Goal: Participate in discussion: Engage in conversation with other users on a specific topic

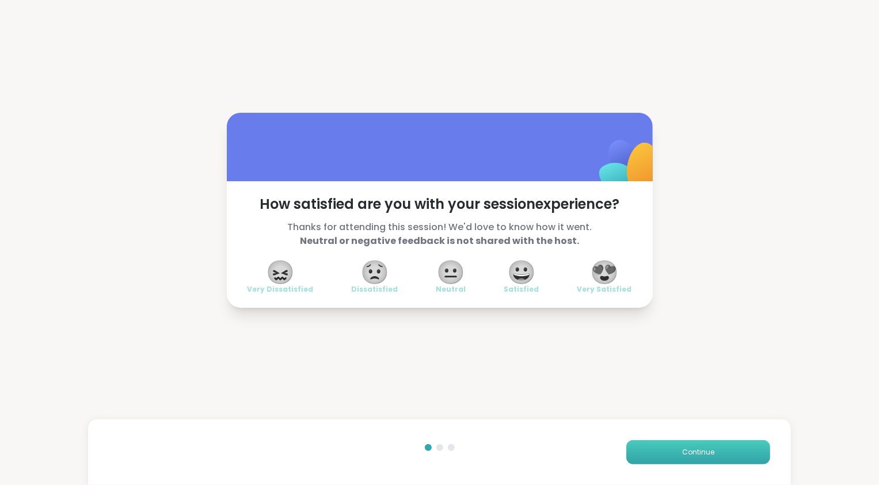
click at [708, 452] on button "Continue" at bounding box center [699, 453] width 144 height 24
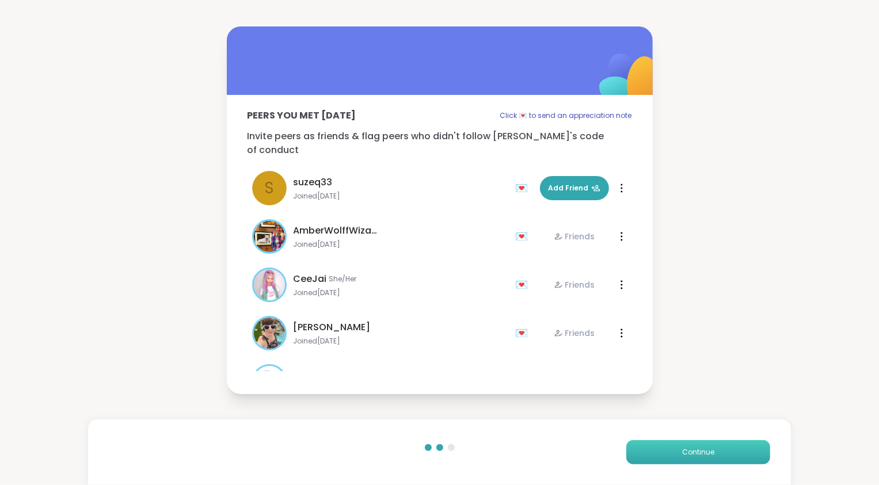
click at [708, 452] on button "Continue" at bounding box center [699, 453] width 144 height 24
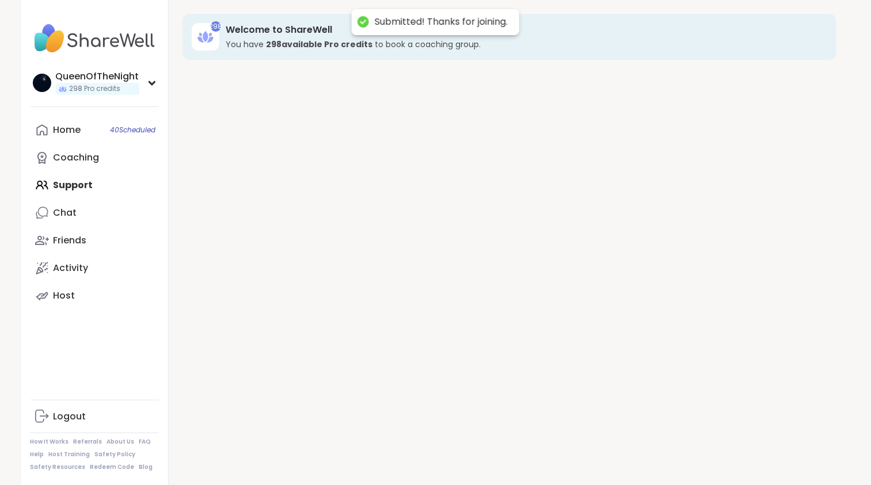
click at [708, 452] on div "298 Welcome to ShareWell You have 298 available Pro credit s to book a coaching…" at bounding box center [510, 242] width 682 height 485
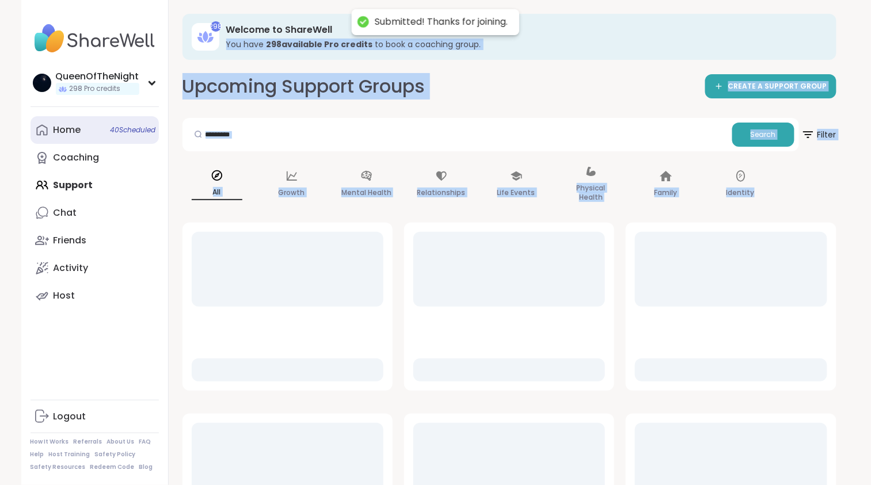
click at [97, 138] on link "Home 40 Scheduled" at bounding box center [95, 130] width 128 height 28
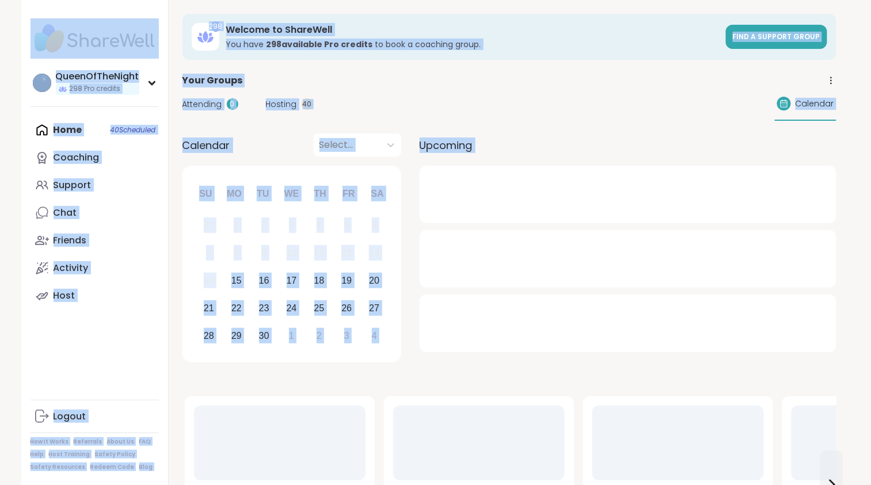
click at [289, 103] on span "Hosting" at bounding box center [281, 104] width 31 height 12
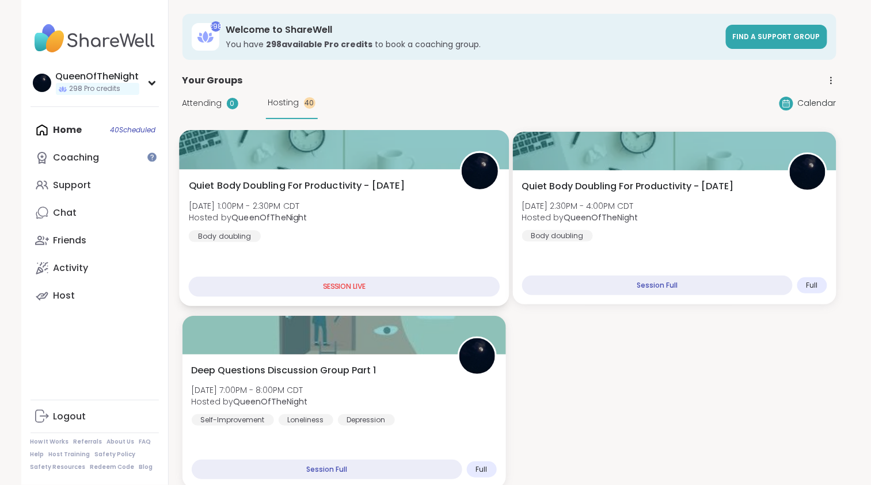
click at [324, 193] on div "Quiet Body Doubling For Productivity - [DATE] [DATE] 1:00PM - 2:30PM CDT Hosted…" at bounding box center [344, 210] width 312 height 63
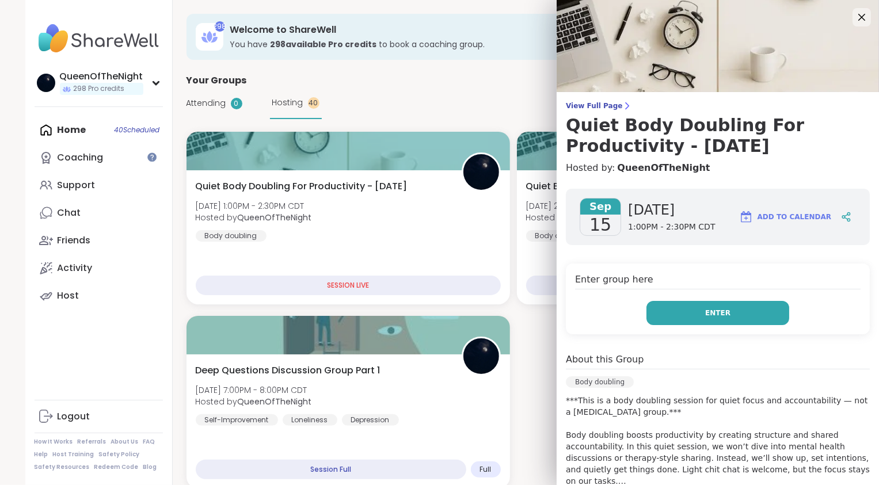
click at [687, 314] on button "Enter" at bounding box center [718, 313] width 143 height 24
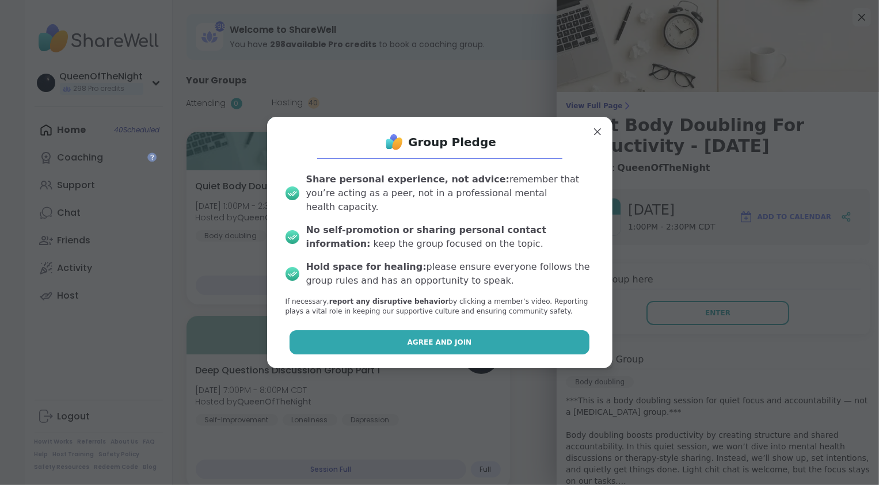
click at [472, 331] on button "Agree and Join" at bounding box center [440, 343] width 300 height 24
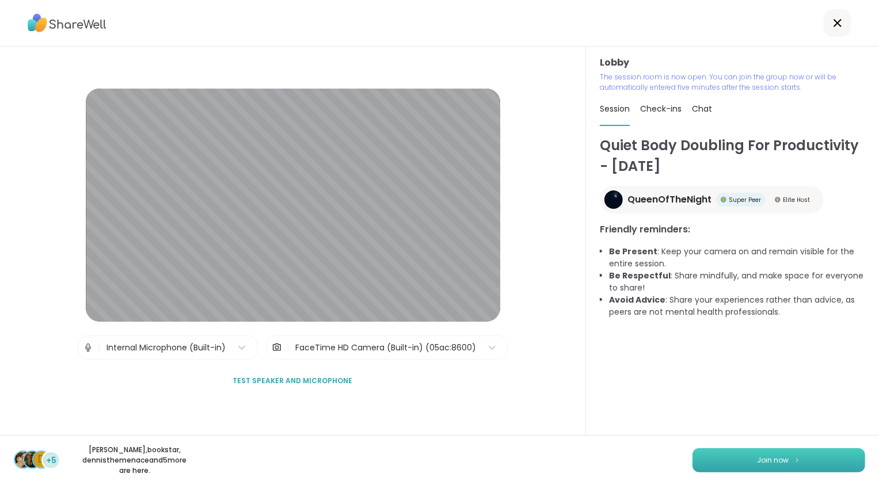
click at [749, 462] on button "Join now" at bounding box center [779, 461] width 173 height 24
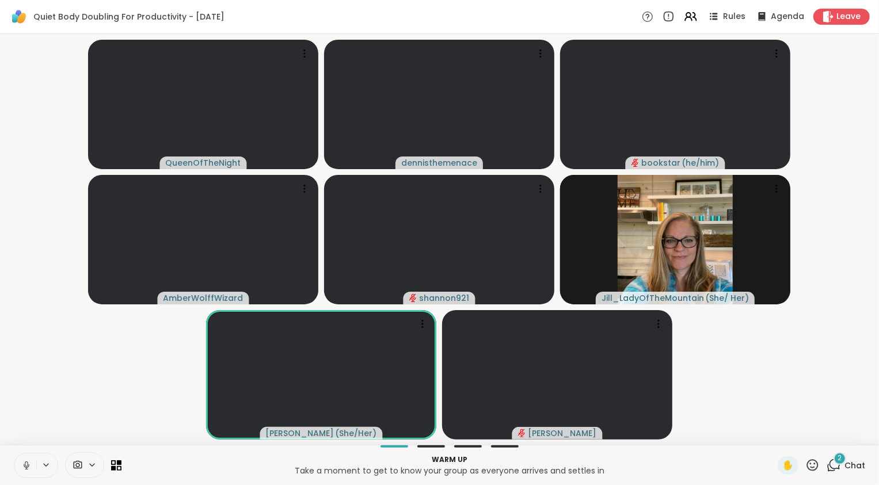
click at [827, 472] on icon at bounding box center [834, 465] width 14 height 14
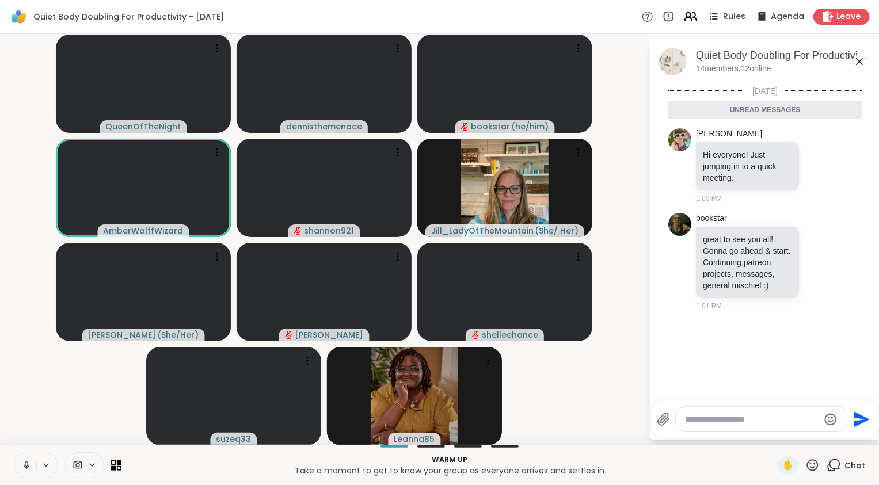
click at [686, 15] on icon at bounding box center [691, 16] width 14 height 14
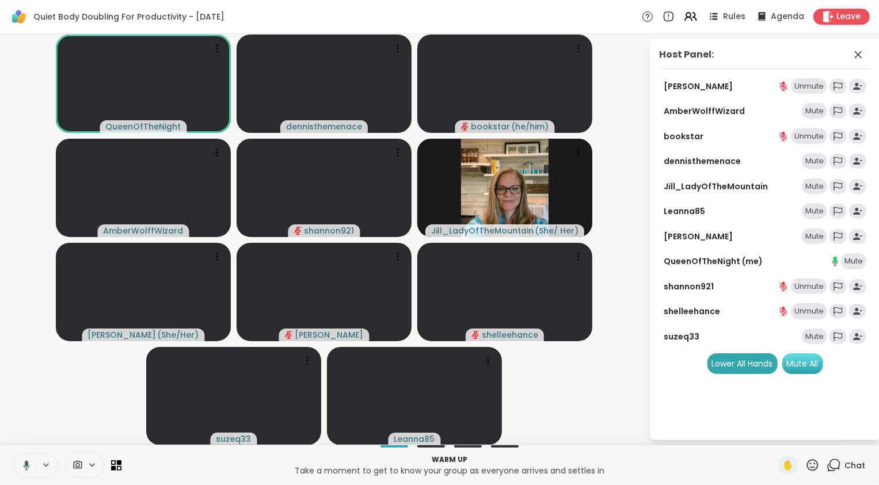
click at [810, 364] on div "Mute All" at bounding box center [803, 364] width 41 height 21
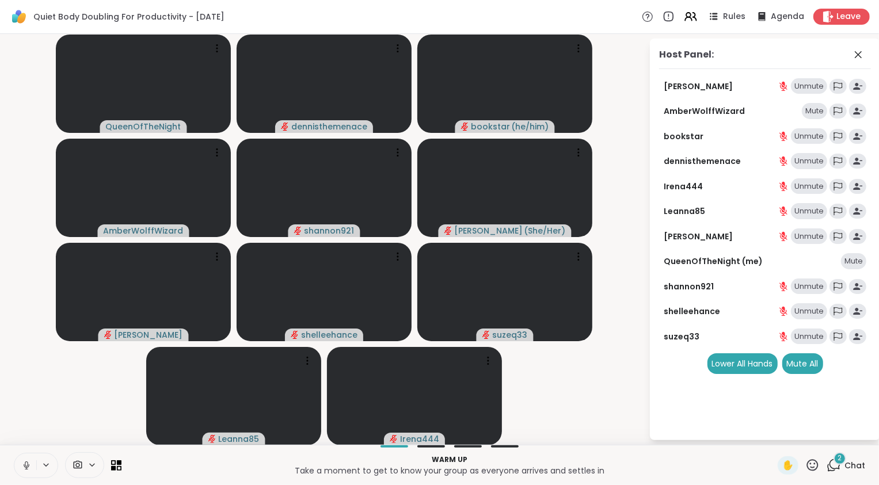
click at [606, 400] on video-player-container "QueenOfTheNight dennisthemenace bookstar ( he/him ) AmberWolffWizard shannon921…" at bounding box center [324, 240] width 635 height 402
click at [854, 56] on icon at bounding box center [859, 55] width 14 height 14
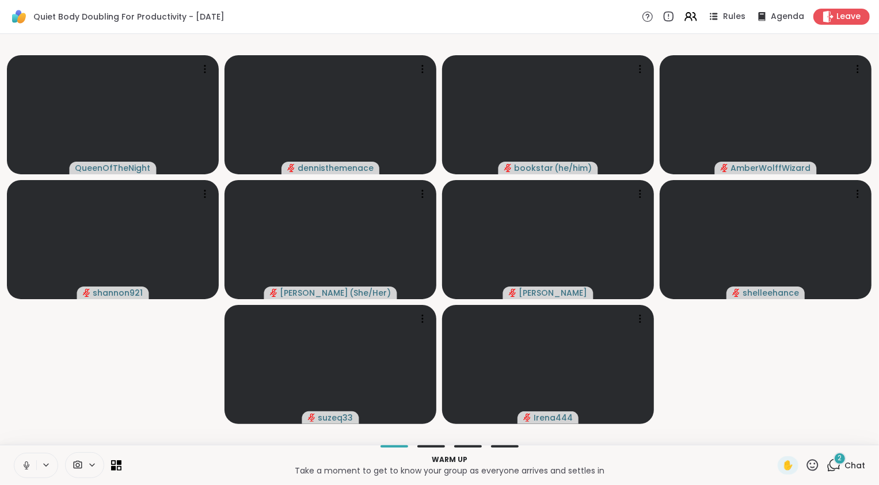
click at [837, 464] on div "2" at bounding box center [840, 459] width 13 height 13
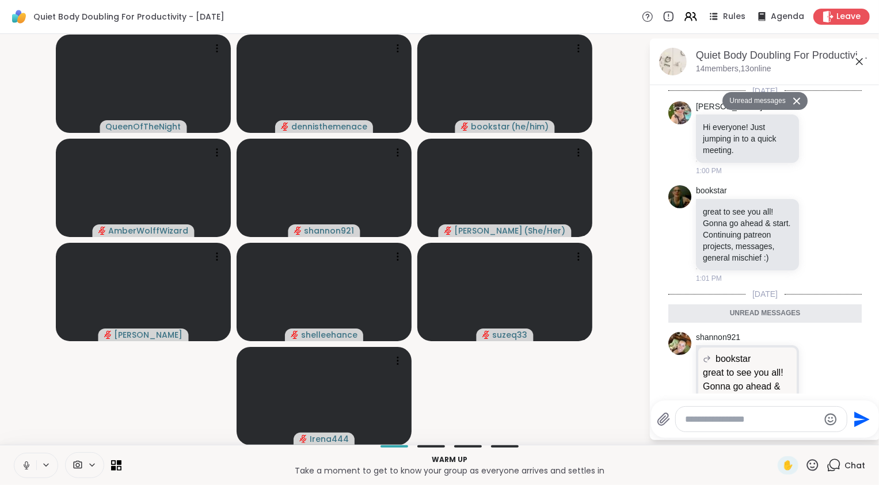
scroll to position [396, 0]
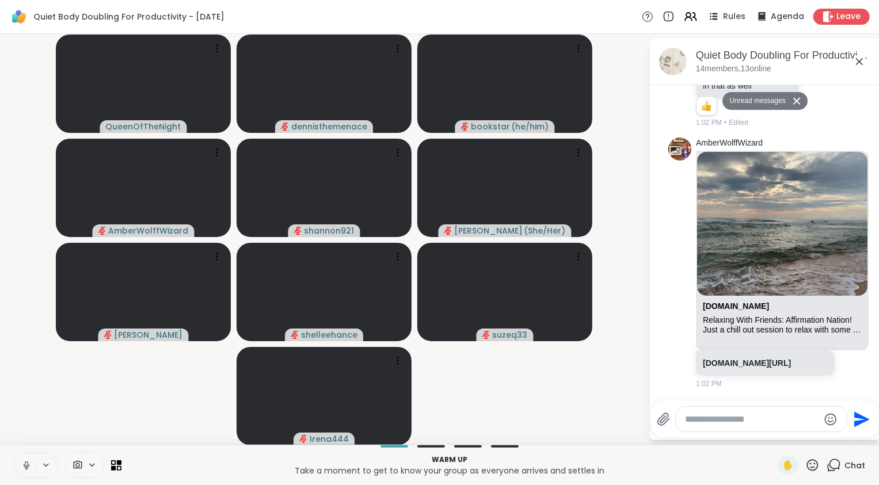
click at [733, 422] on textarea "Type your message" at bounding box center [752, 420] width 134 height 12
paste textarea "**********"
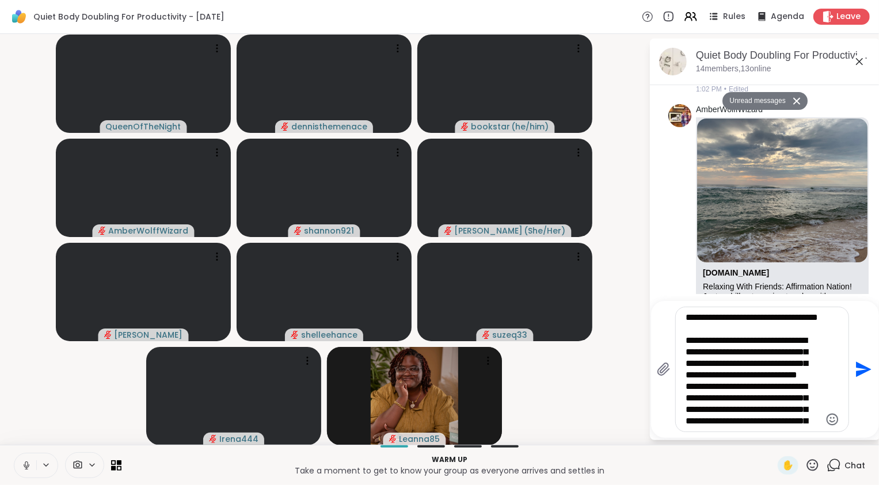
click at [690, 352] on textarea "**********" at bounding box center [753, 369] width 134 height 115
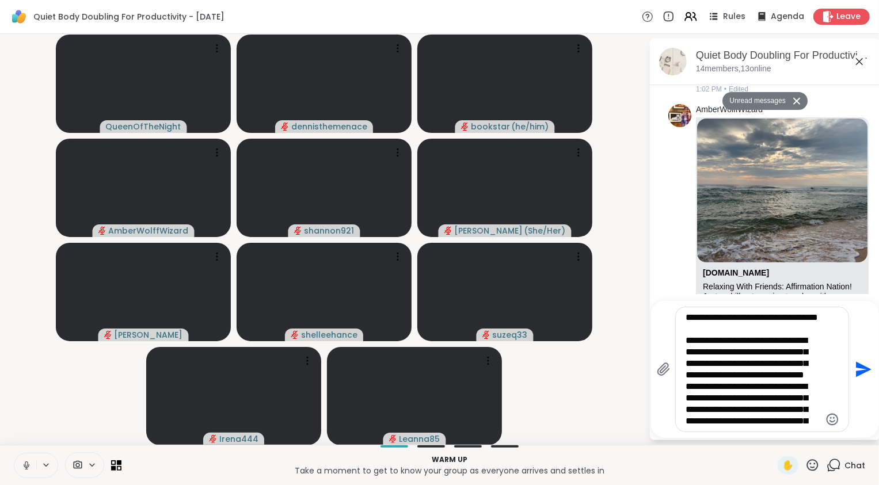
click at [687, 379] on textarea "**********" at bounding box center [753, 369] width 134 height 115
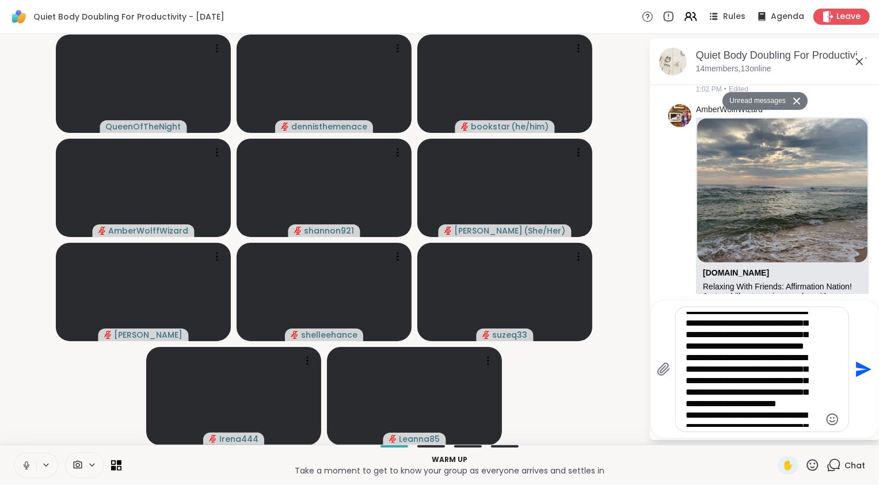
scroll to position [32, 0]
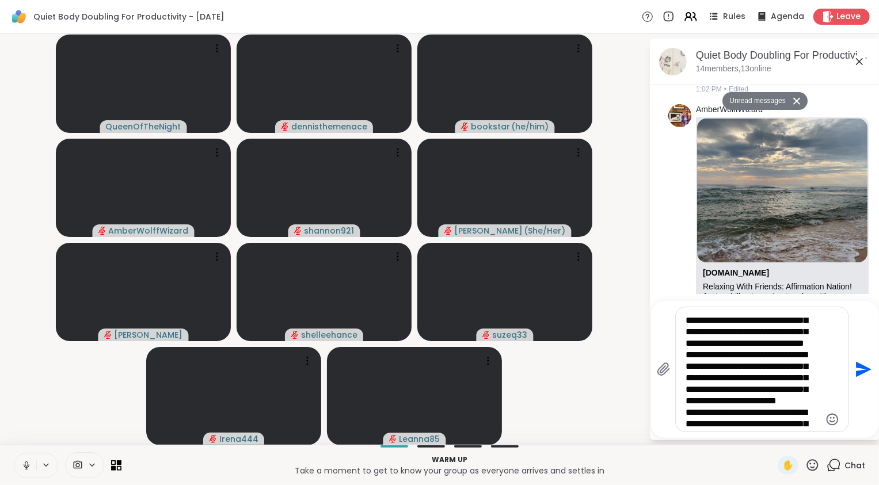
click at [686, 383] on textarea "**********" at bounding box center [753, 369] width 134 height 115
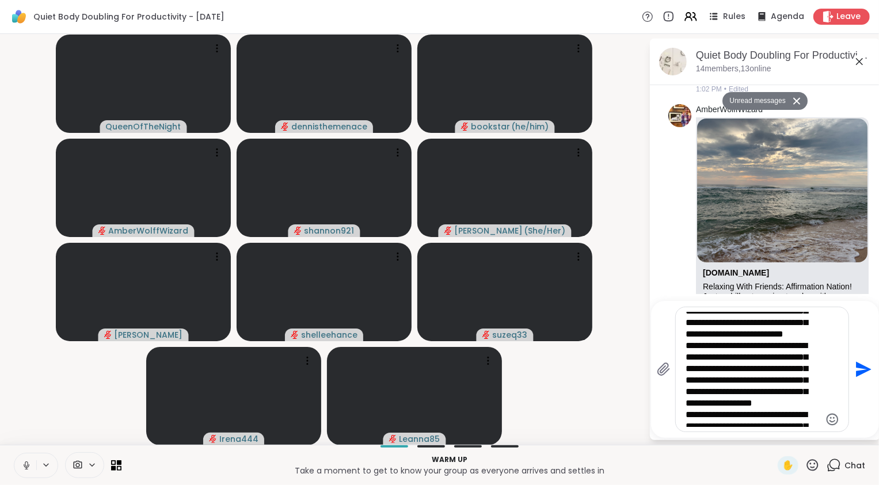
scroll to position [105, 0]
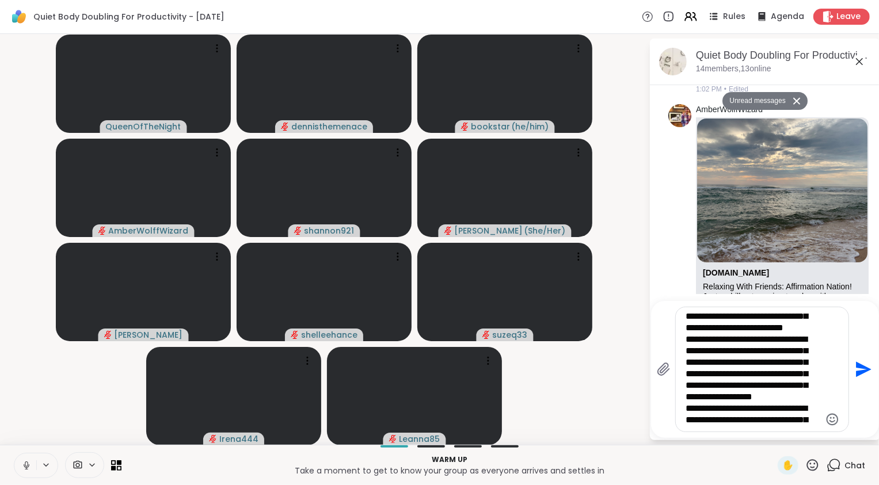
click at [687, 375] on textarea "**********" at bounding box center [753, 369] width 134 height 115
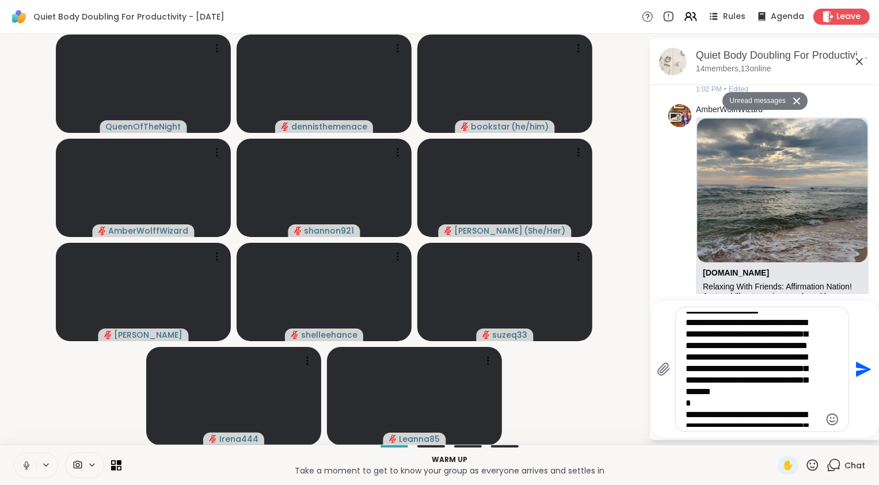
scroll to position [194, 0]
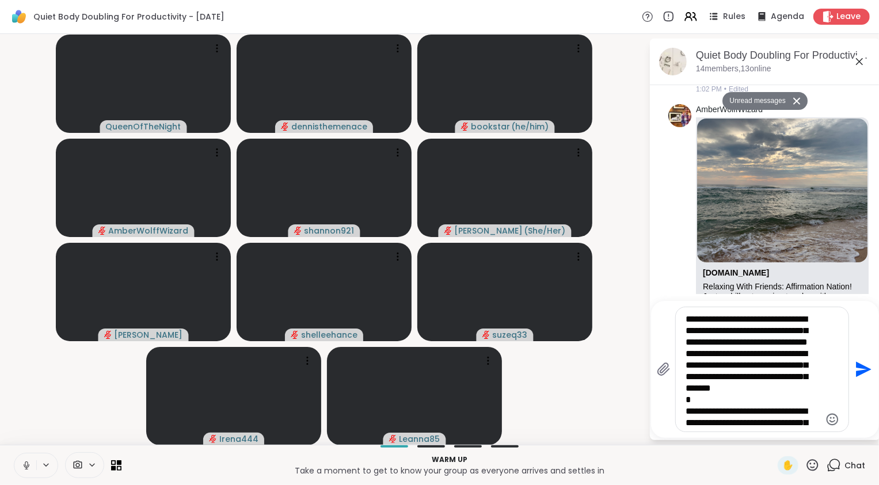
click at [686, 370] on textarea "**********" at bounding box center [753, 369] width 134 height 115
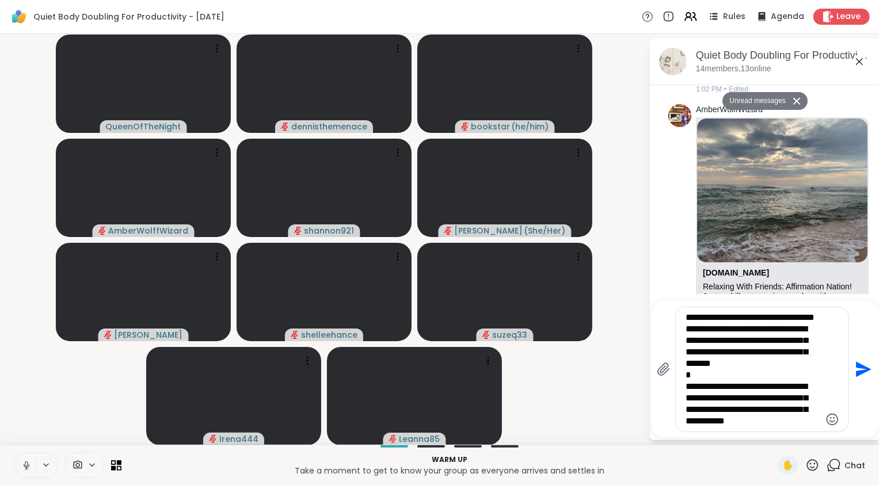
scroll to position [264, 0]
click at [686, 342] on textarea "**********" at bounding box center [753, 369] width 134 height 115
type textarea "**********"
click at [860, 371] on icon "Send" at bounding box center [862, 369] width 18 height 18
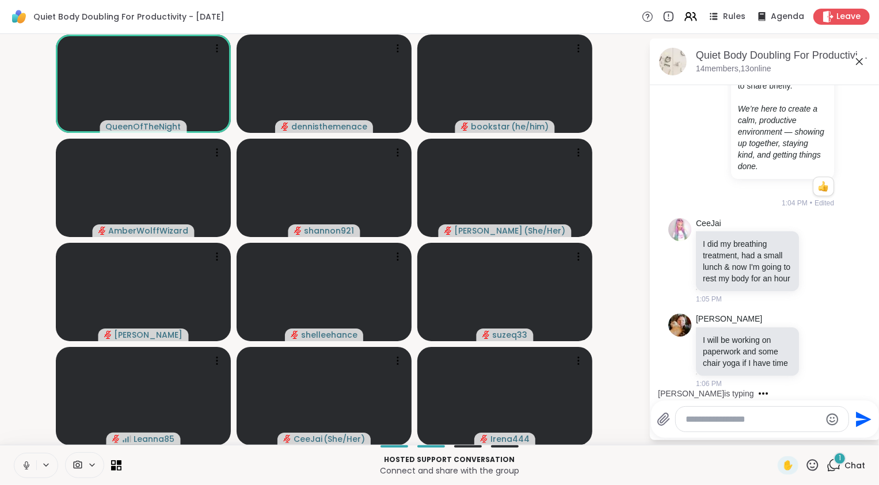
scroll to position [1225, 0]
click at [24, 467] on icon at bounding box center [27, 465] width 6 height 3
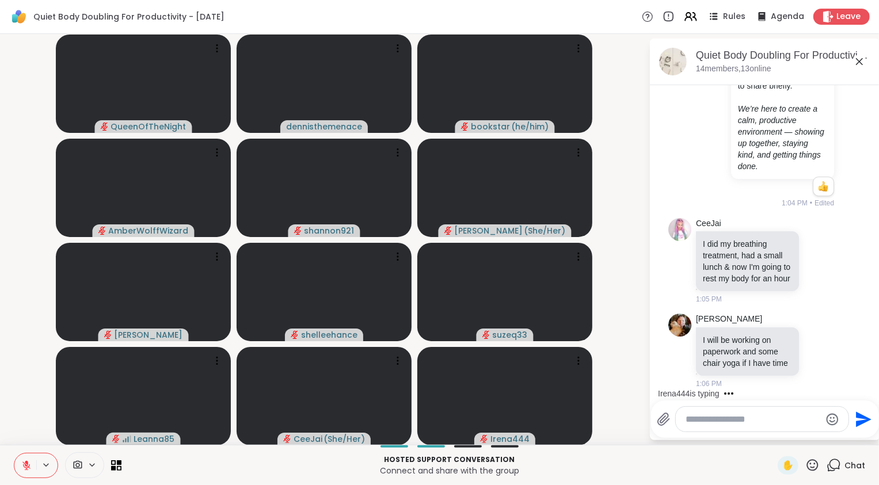
click at [2, 331] on div "QueenOfTheNight dennisthemenace bookstar ( he/him ) AmberWolffWizard shannon921…" at bounding box center [439, 239] width 879 height 411
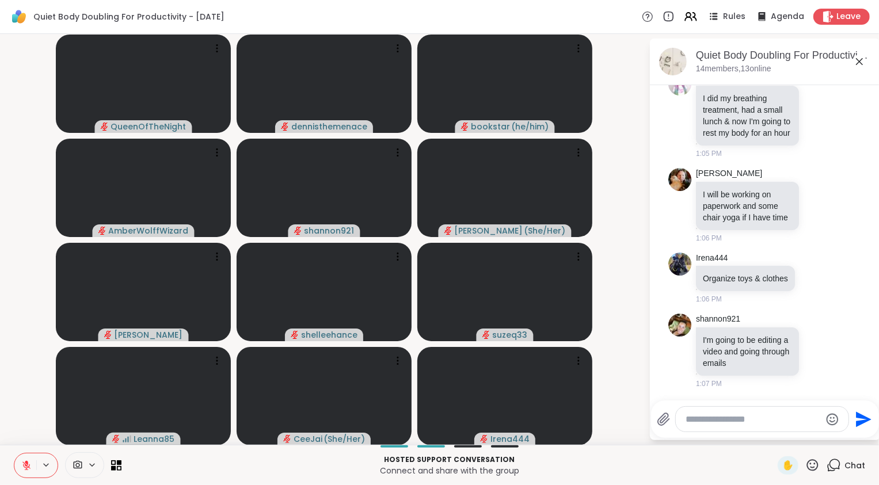
scroll to position [1382, 0]
click at [726, 424] on textarea "Type your message" at bounding box center [753, 420] width 134 height 12
click at [744, 419] on textarea "**********" at bounding box center [753, 420] width 134 height 12
click at [818, 422] on textarea "**********" at bounding box center [753, 420] width 134 height 12
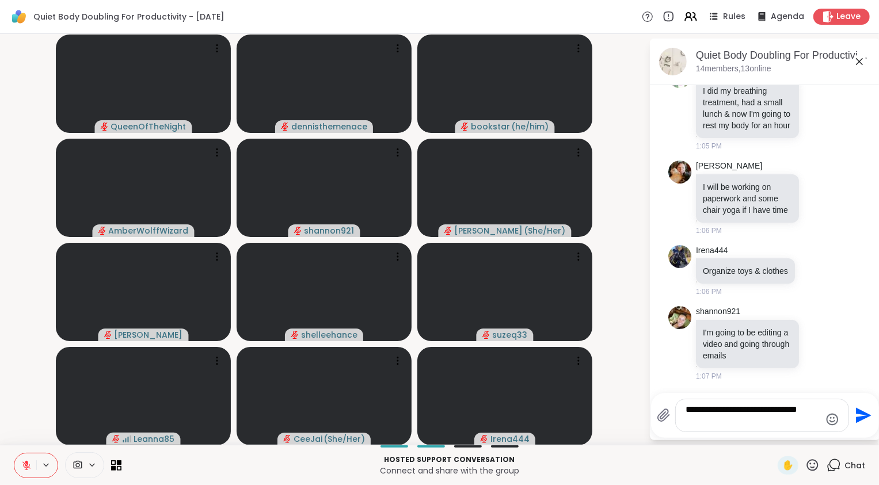
type textarea "**********"
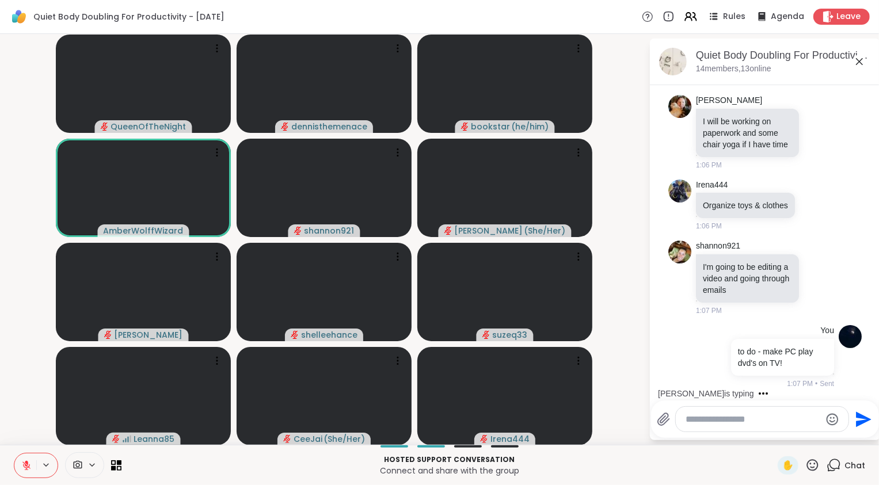
scroll to position [1539, 0]
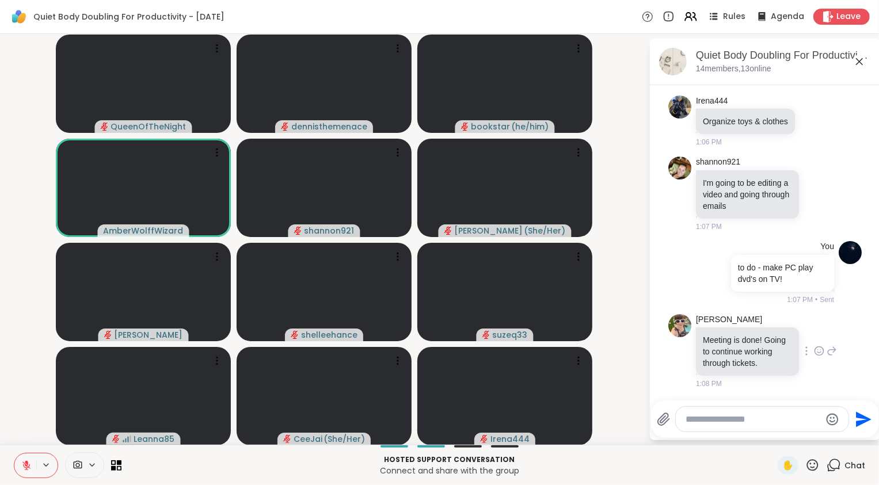
click at [825, 348] on icon at bounding box center [819, 352] width 10 height 12
click at [736, 331] on div at bounding box center [728, 332] width 138 height 37
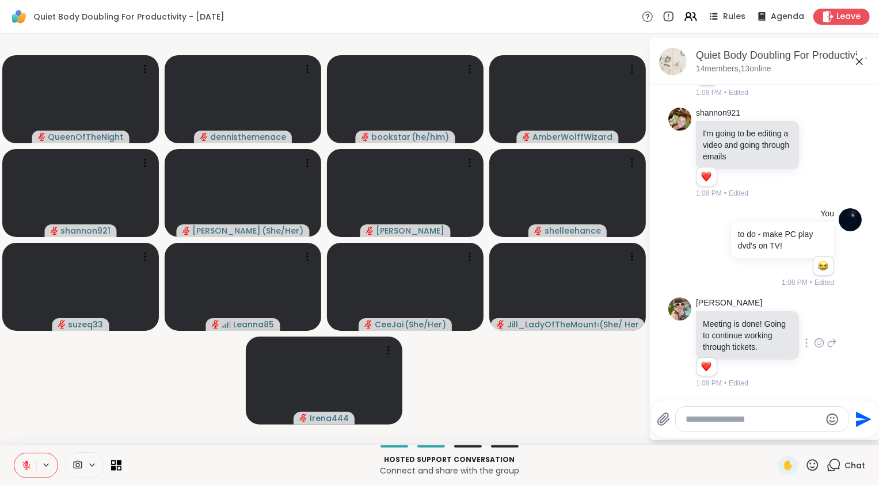
scroll to position [1621, 0]
click at [727, 425] on textarea "Type your message" at bounding box center [753, 420] width 134 height 12
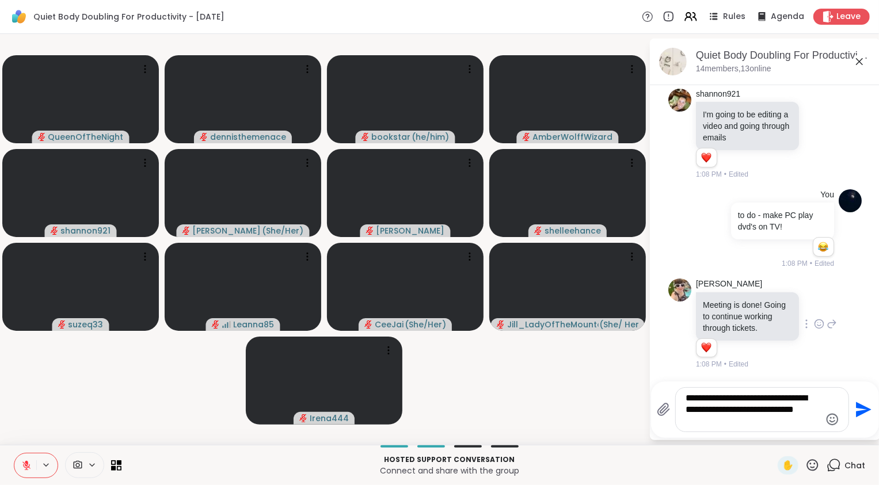
type textarea "**********"
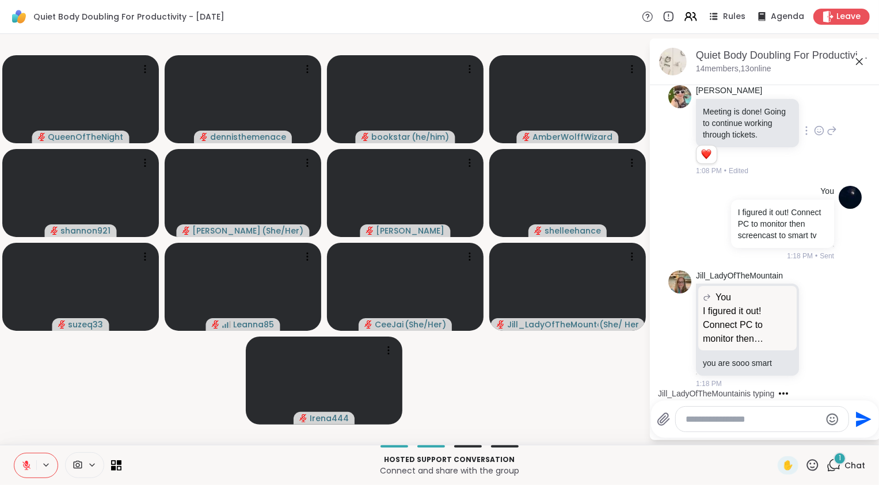
scroll to position [1857, 0]
click at [829, 328] on icon at bounding box center [833, 329] width 8 height 8
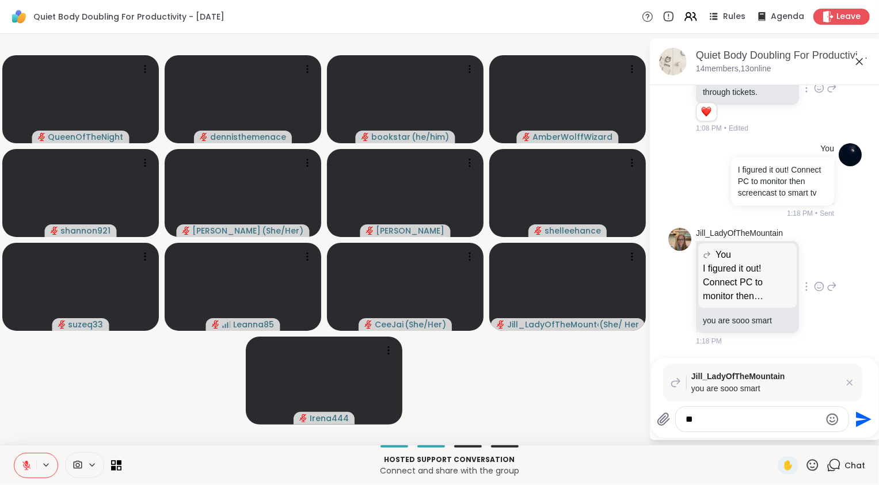
type textarea "*"
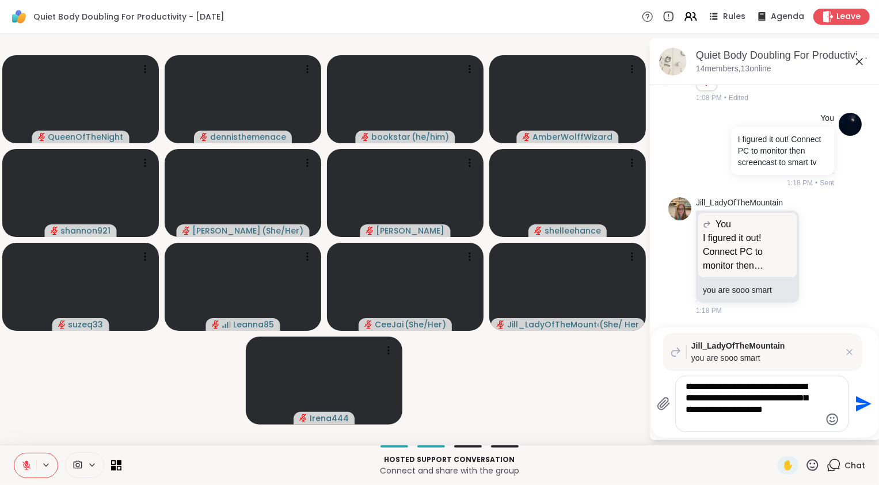
click at [815, 398] on textarea "**********" at bounding box center [753, 404] width 134 height 46
drag, startPoint x: 768, startPoint y: 412, endPoint x: 792, endPoint y: 433, distance: 31.4
click at [792, 433] on div "**********" at bounding box center [765, 383] width 228 height 111
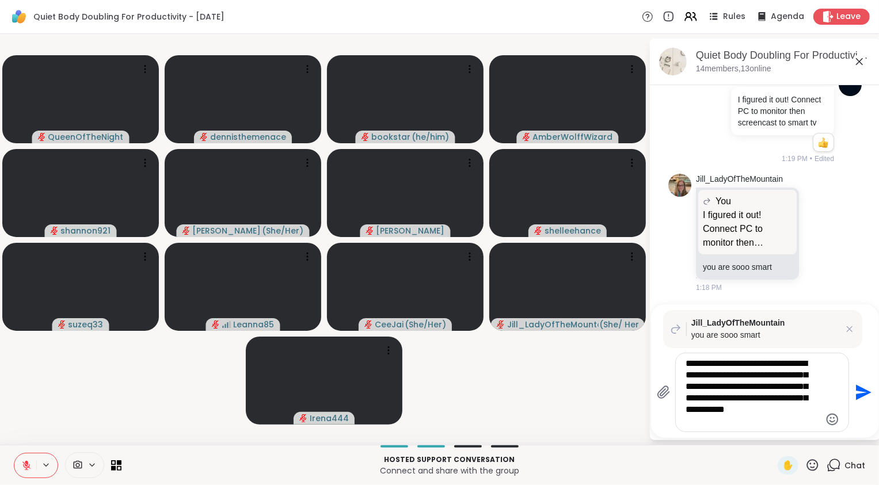
type textarea "**********"
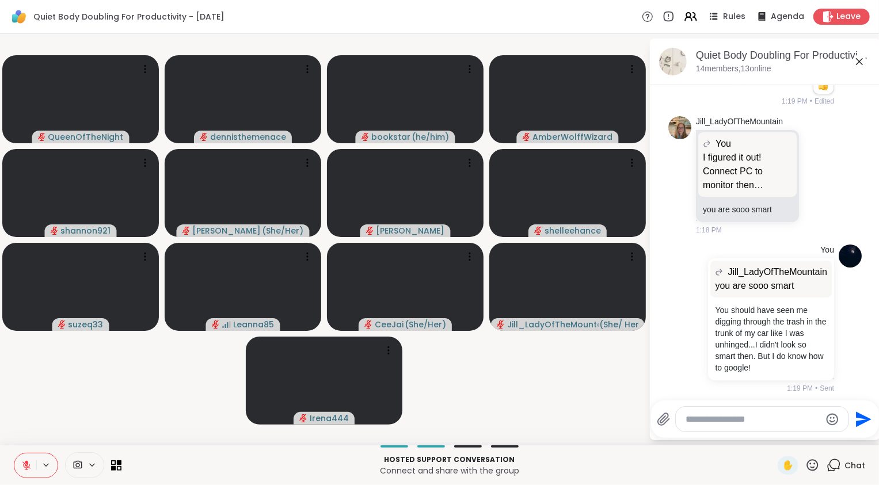
scroll to position [2031, 0]
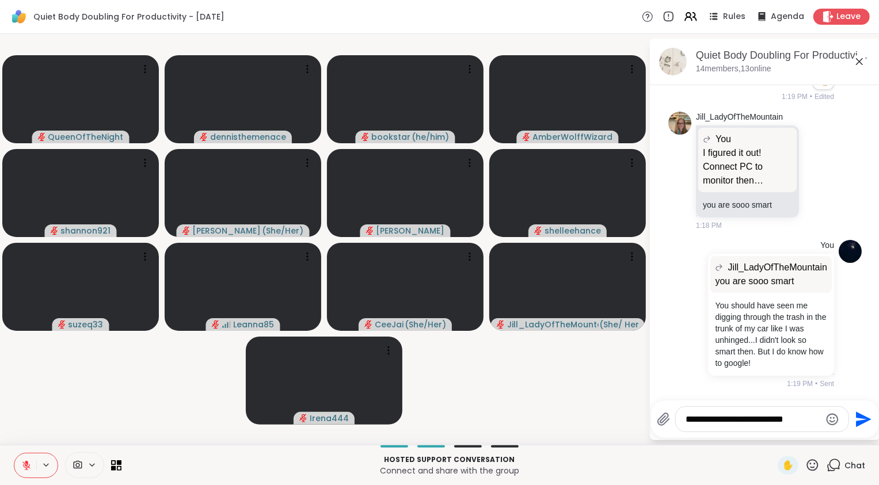
type textarea "**********"
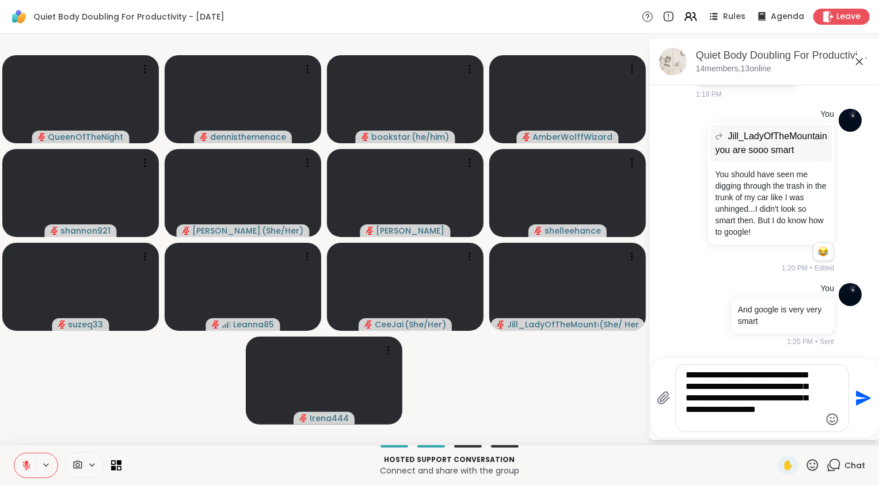
type textarea "**********"
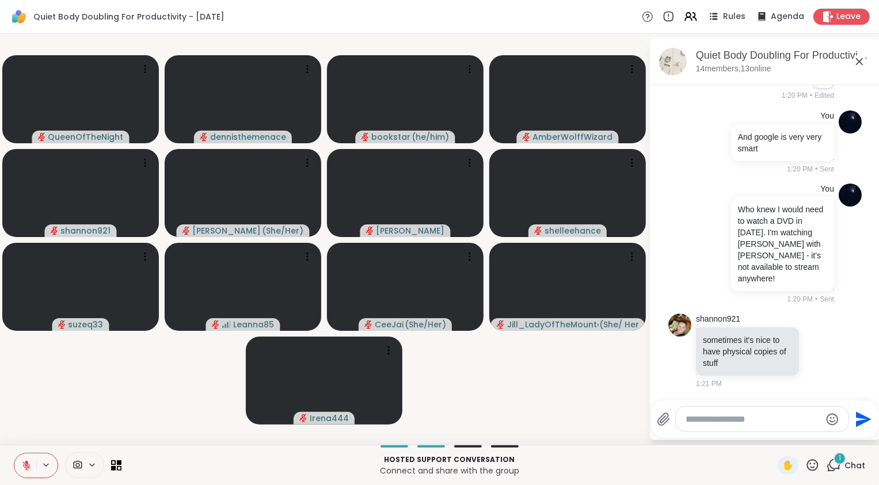
scroll to position [2335, 0]
click at [818, 352] on icon at bounding box center [819, 352] width 3 height 1
click at [827, 354] on icon at bounding box center [832, 351] width 10 height 14
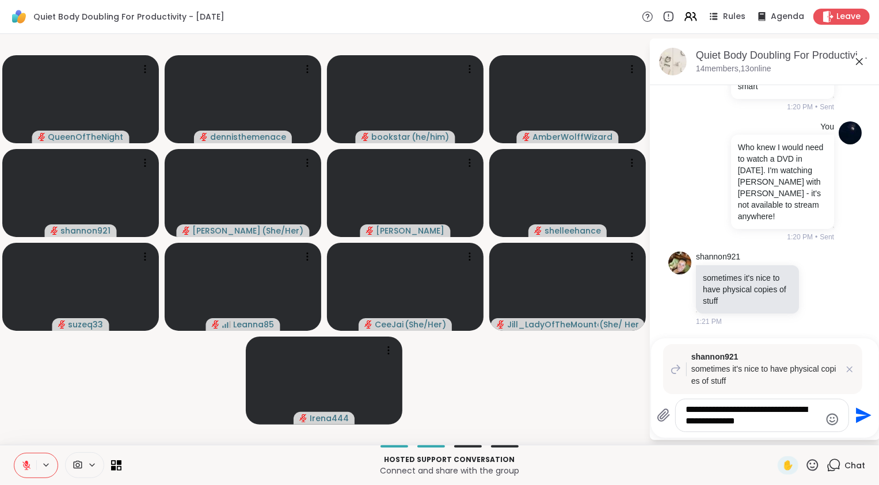
click at [718, 409] on textarea "**********" at bounding box center [753, 415] width 134 height 23
click at [785, 426] on textarea "**********" at bounding box center [753, 415] width 134 height 23
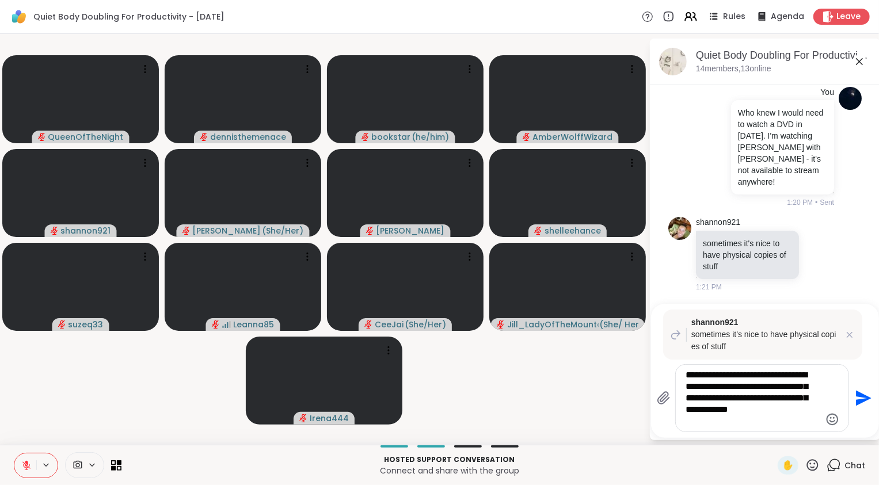
click at [789, 411] on textarea "**********" at bounding box center [753, 399] width 134 height 58
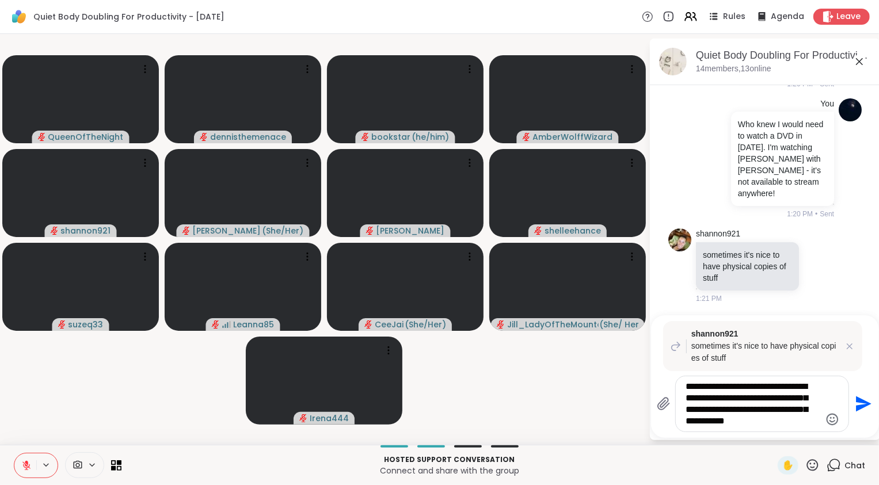
click at [819, 423] on textarea "**********" at bounding box center [753, 404] width 134 height 46
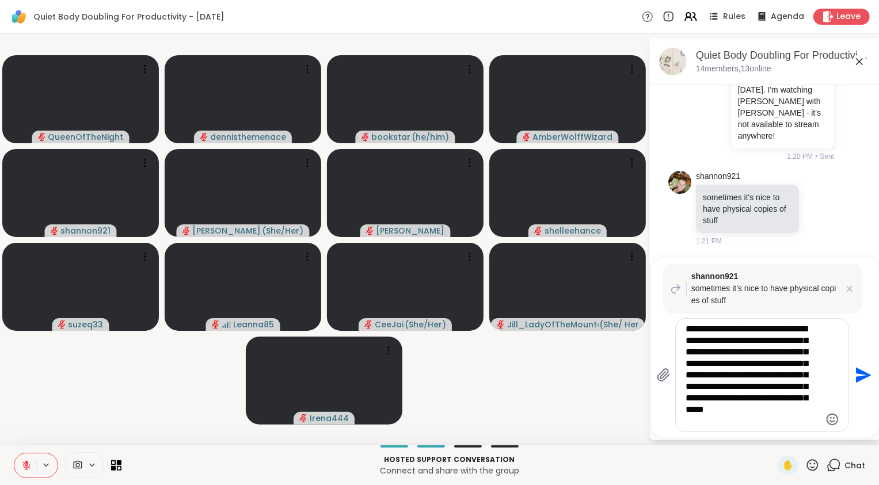
type textarea "**********"
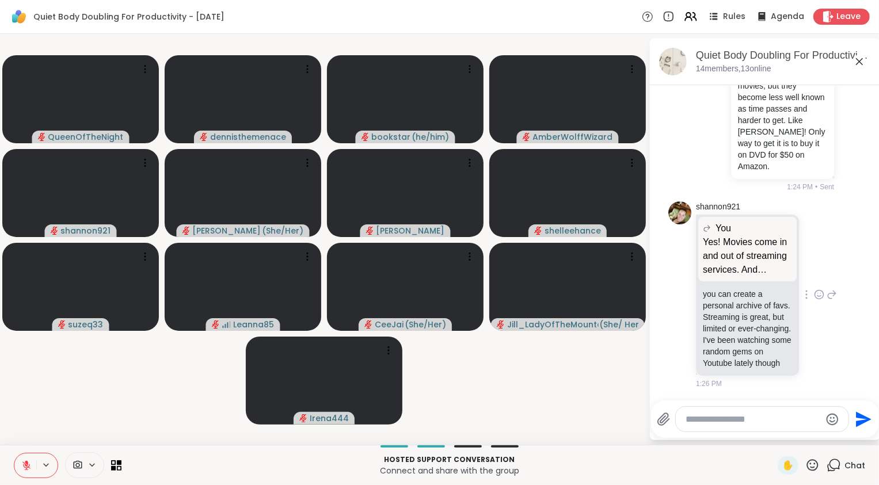
scroll to position [2833, 0]
click at [814, 289] on icon at bounding box center [819, 295] width 10 height 12
click at [814, 271] on div "Select Reaction: Heart" at bounding box center [819, 276] width 10 height 10
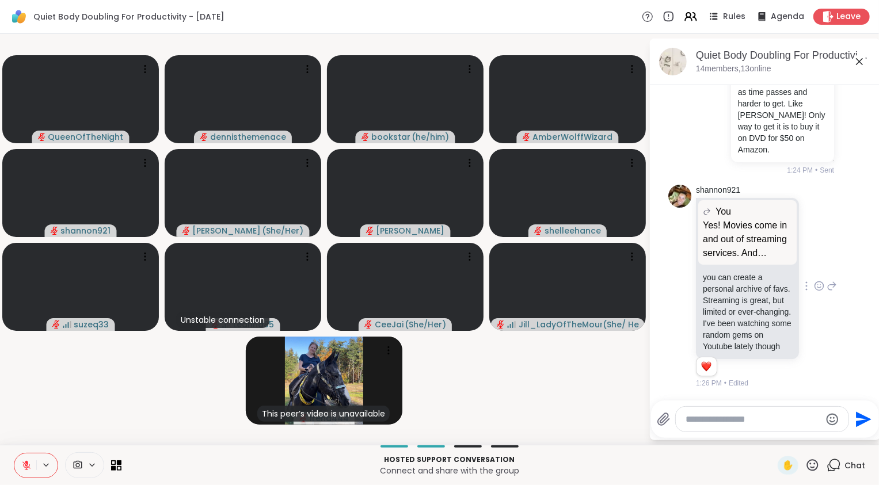
click at [756, 418] on textarea "Type your message" at bounding box center [753, 420] width 134 height 12
type textarea "***"
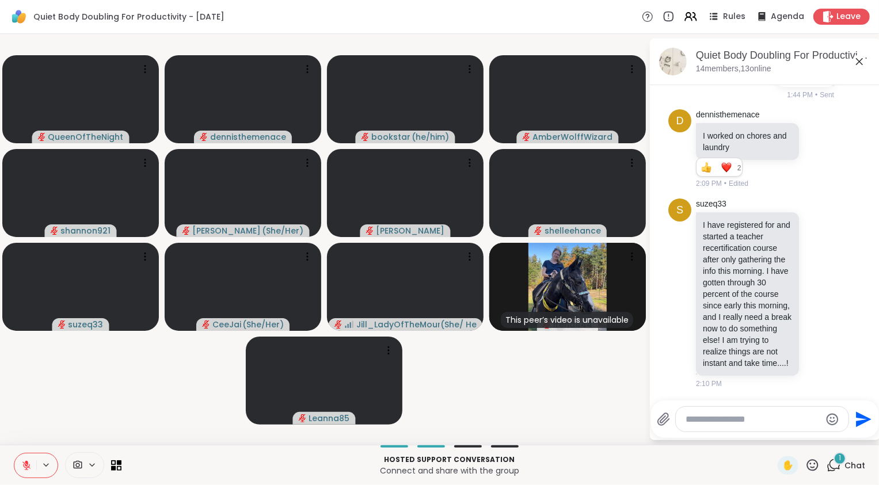
scroll to position [3245, 0]
click at [814, 288] on icon at bounding box center [819, 294] width 10 height 12
click at [814, 270] on div "Select Reaction: Heart" at bounding box center [819, 275] width 10 height 10
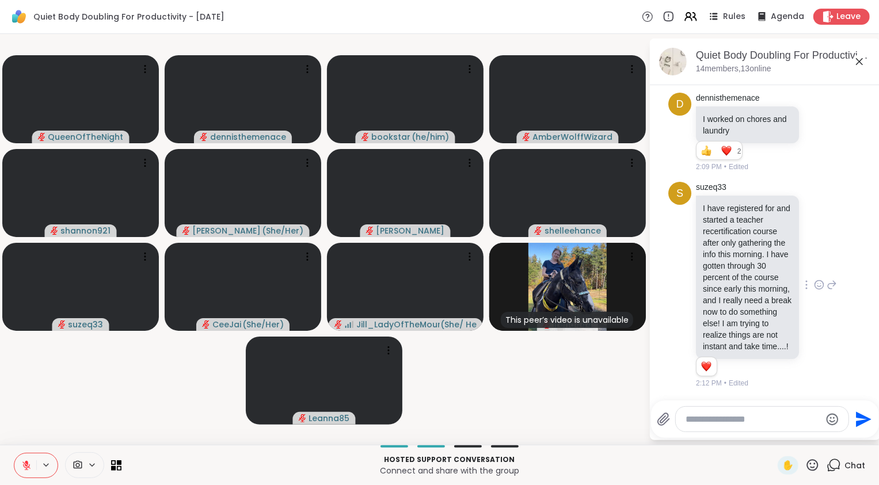
scroll to position [3262, 0]
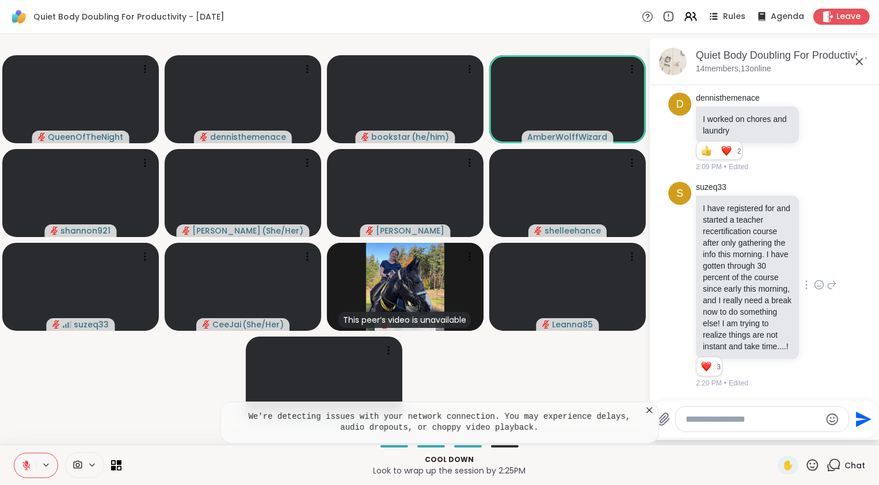
click at [26, 466] on icon at bounding box center [26, 466] width 8 height 8
click at [648, 411] on icon at bounding box center [650, 411] width 12 height 12
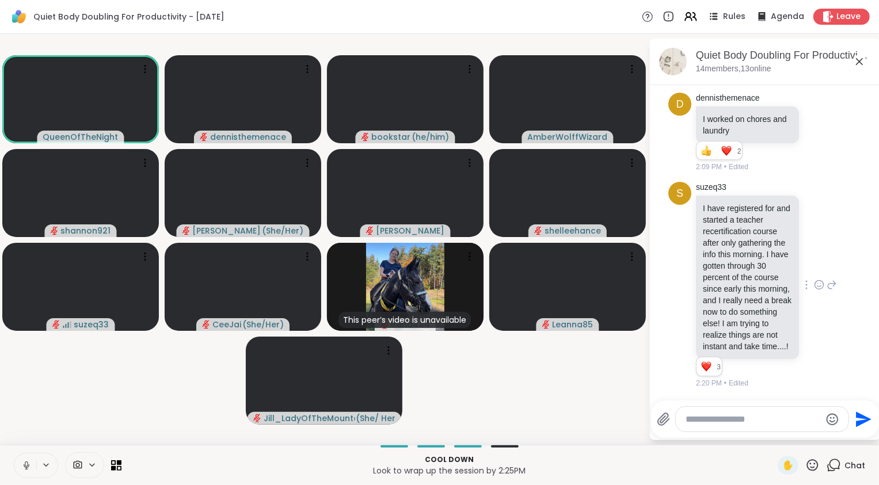
click at [545, 398] on video-player-container "QueenOfTheNight dennisthemenace bookstar ( he/him ) AmberWolffWizard shannon921…" at bounding box center [324, 240] width 635 height 402
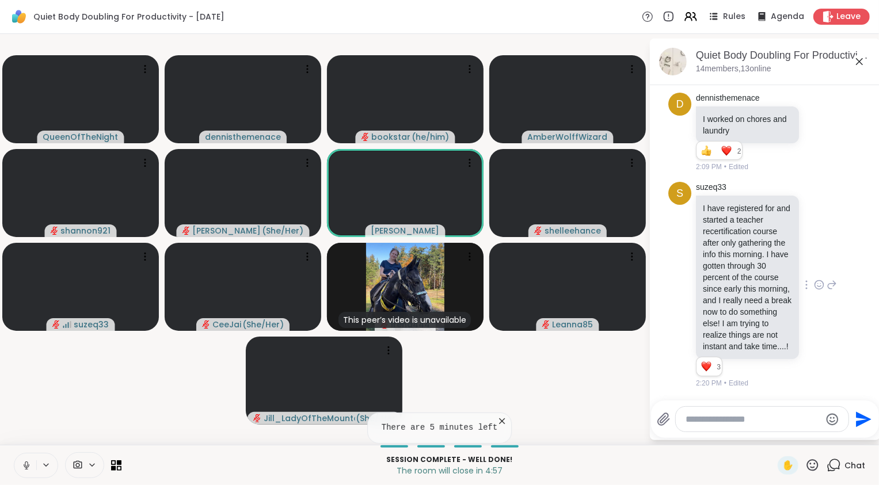
scroll to position [0, 0]
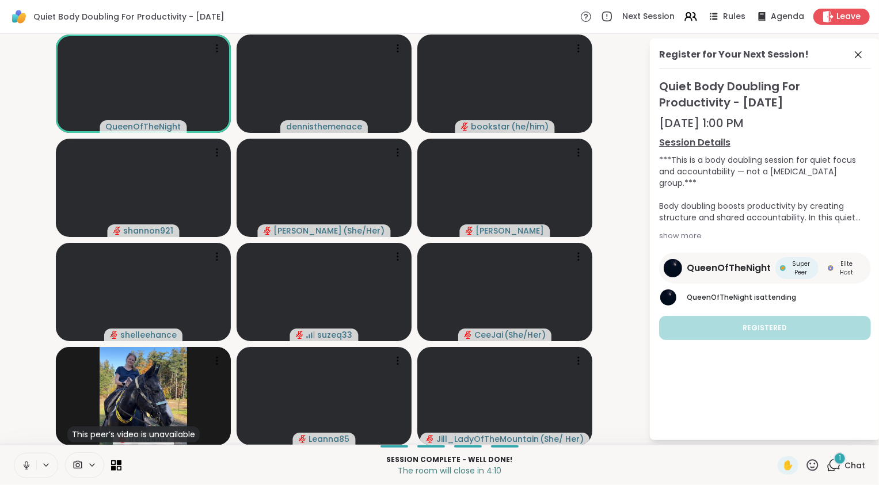
click at [839, 463] on span "1" at bounding box center [840, 459] width 2 height 10
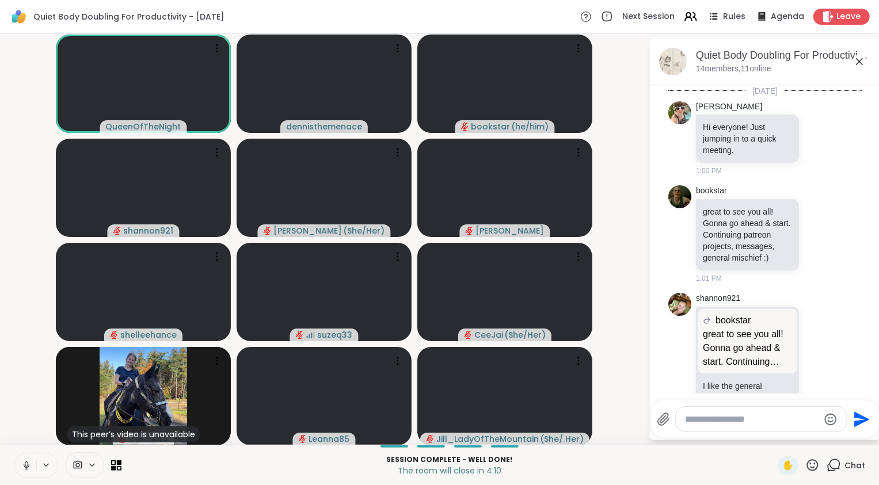
scroll to position [3362, 0]
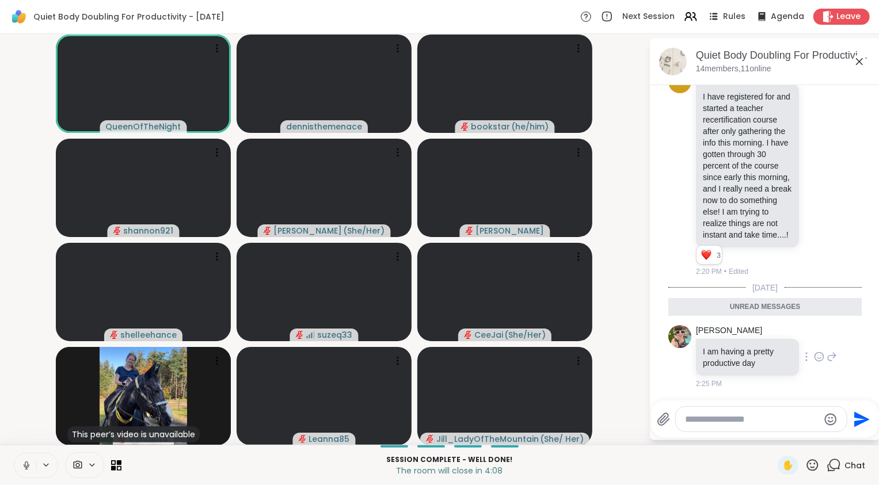
click at [825, 358] on icon at bounding box center [819, 357] width 10 height 12
click at [730, 335] on div "Select Reaction: Heart" at bounding box center [728, 338] width 10 height 10
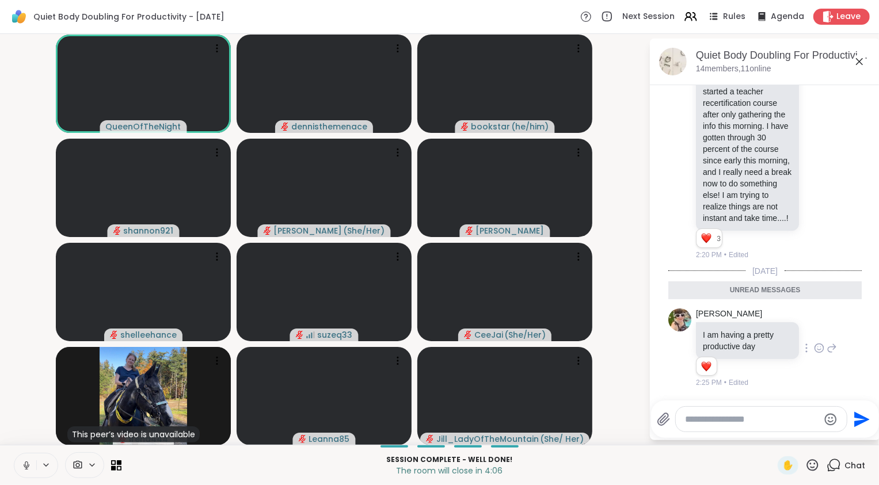
scroll to position [3378, 0]
click at [25, 465] on icon at bounding box center [26, 464] width 3 height 5
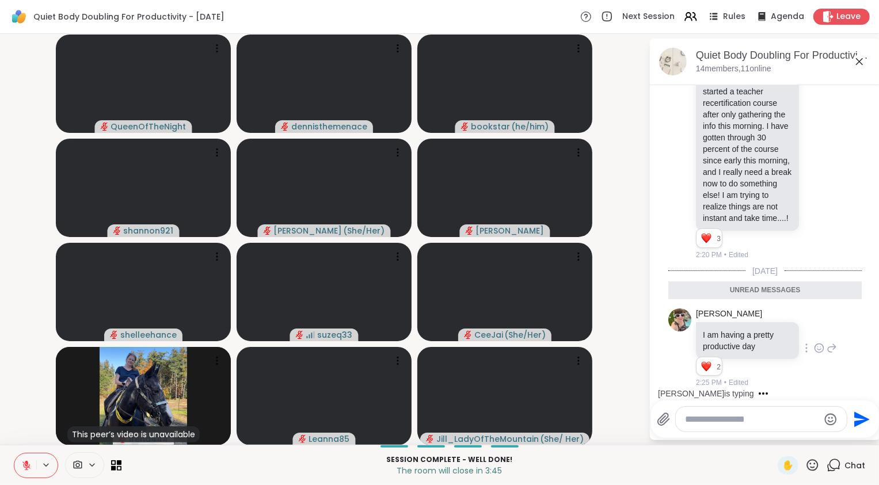
click at [32, 392] on video-player-container "QueenOfTheNight dennisthemenace bookstar ( he/him ) shannon921 [PERSON_NAME] ( …" at bounding box center [324, 240] width 635 height 402
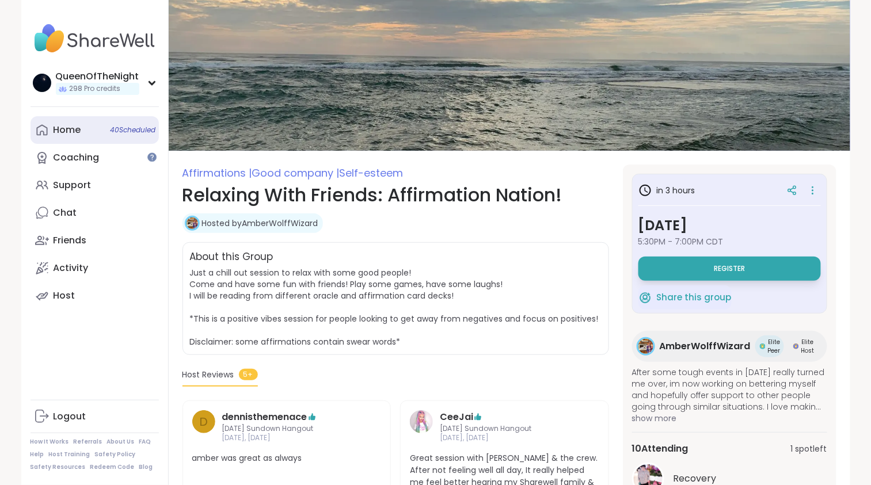
click at [102, 131] on link "Home 40 Scheduled" at bounding box center [95, 130] width 128 height 28
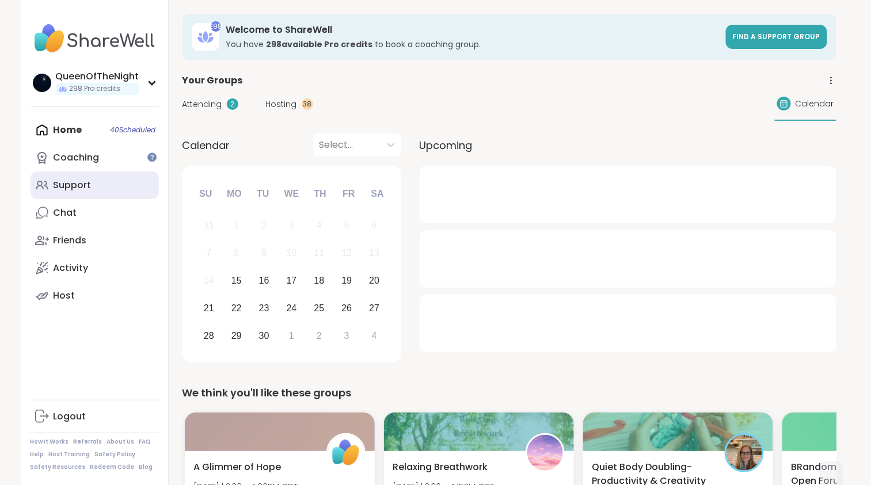
click at [90, 182] on link "Support" at bounding box center [95, 186] width 128 height 28
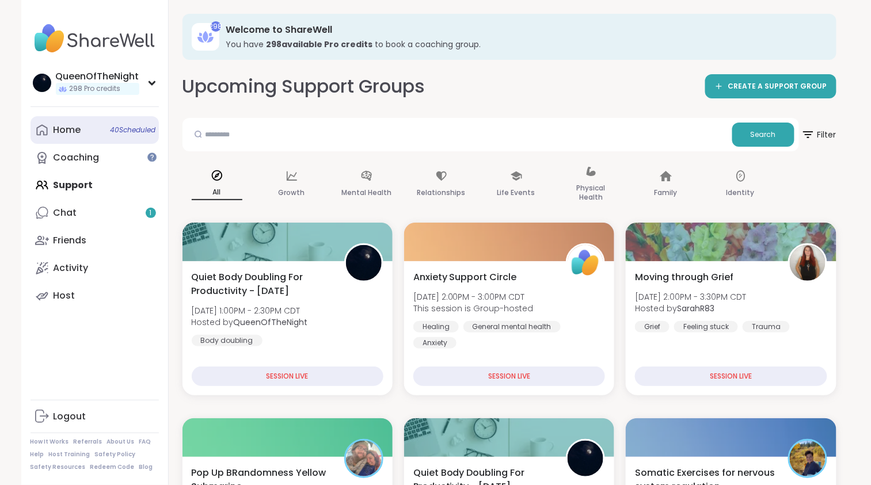
click at [70, 131] on div "Home 40 Scheduled" at bounding box center [68, 130] width 28 height 13
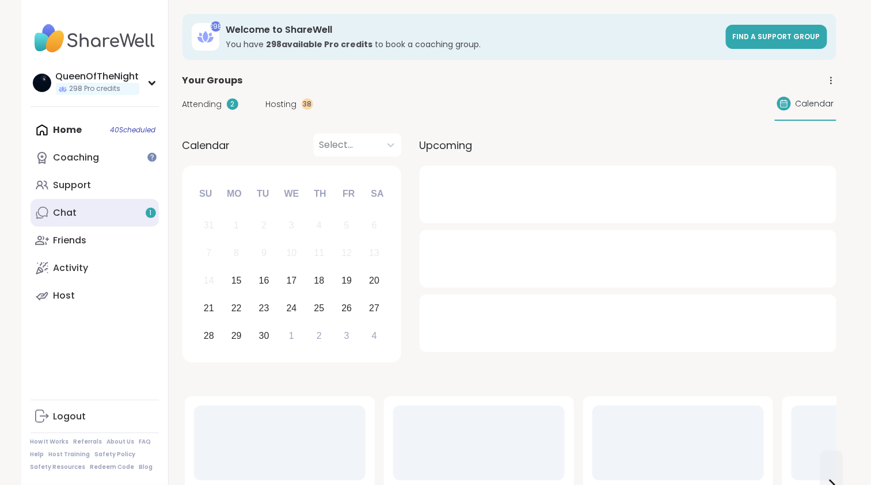
click at [90, 222] on link "Chat 1" at bounding box center [95, 213] width 128 height 28
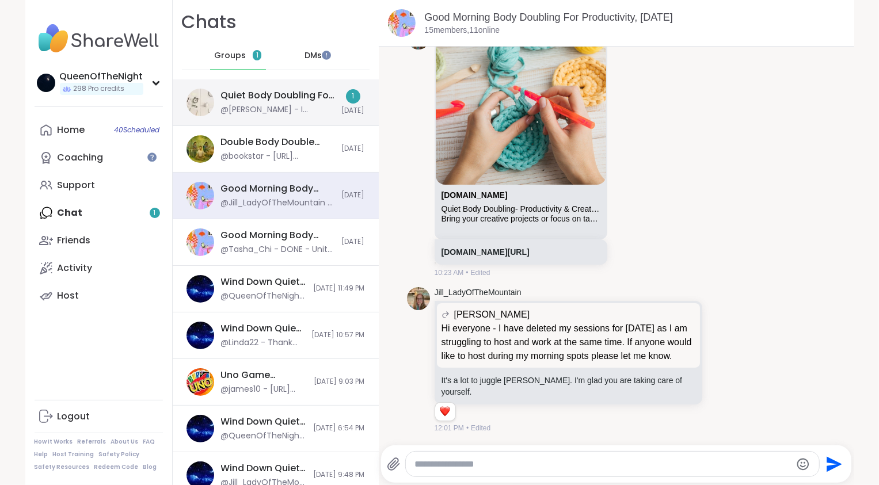
click at [245, 116] on div "Quiet Body Doubling For Productivity - Monday, Sep 15 @LuAnn - I finished my pa…" at bounding box center [276, 102] width 206 height 47
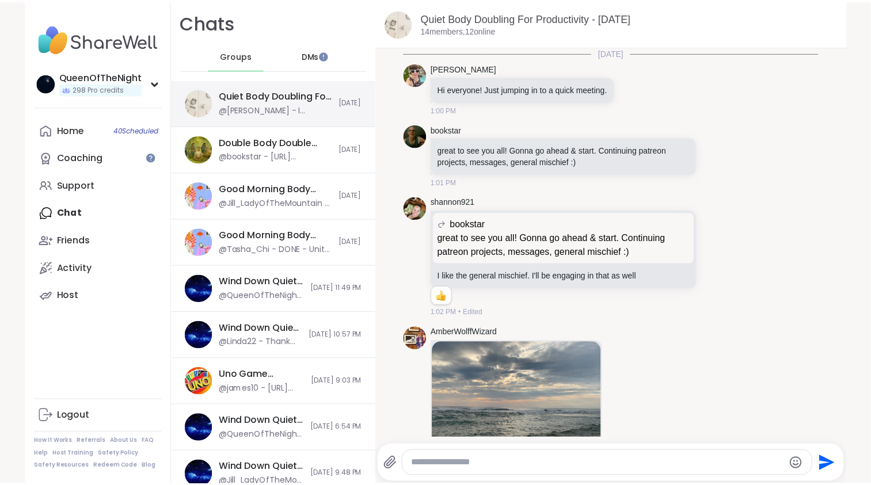
scroll to position [2207, 0]
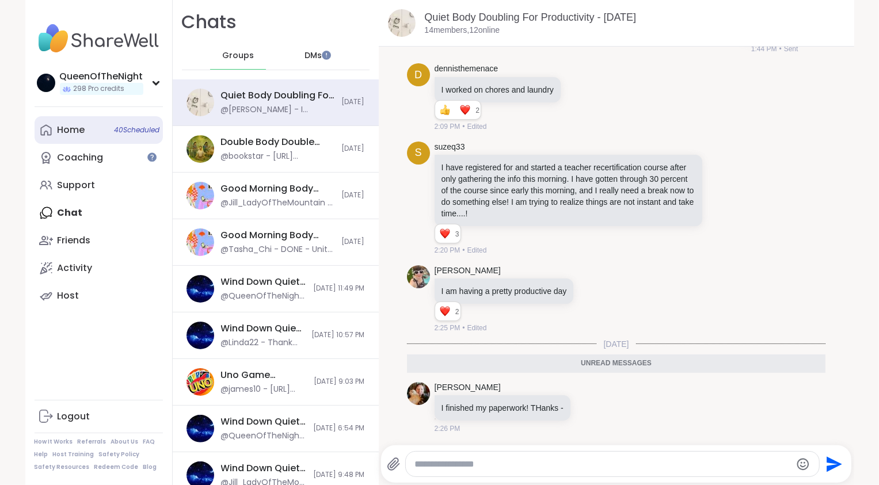
click at [82, 130] on link "Home 40 Scheduled" at bounding box center [99, 130] width 128 height 28
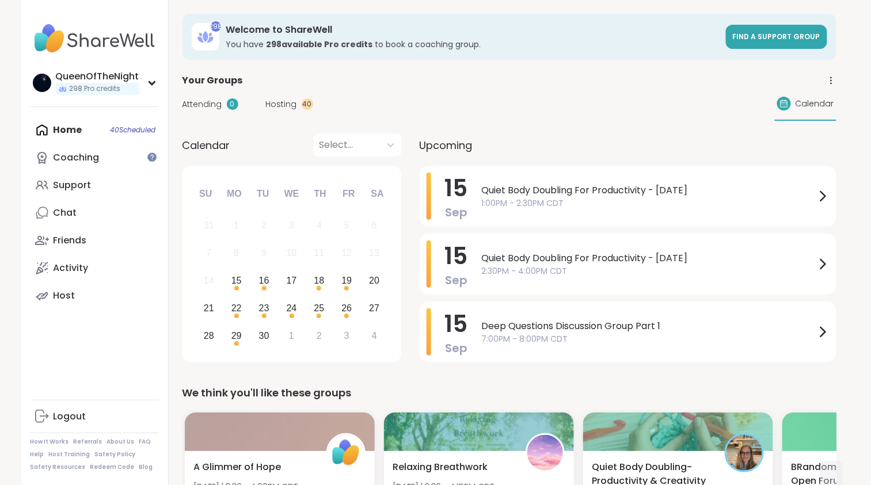
click at [286, 98] on span "Hosting" at bounding box center [281, 104] width 31 height 12
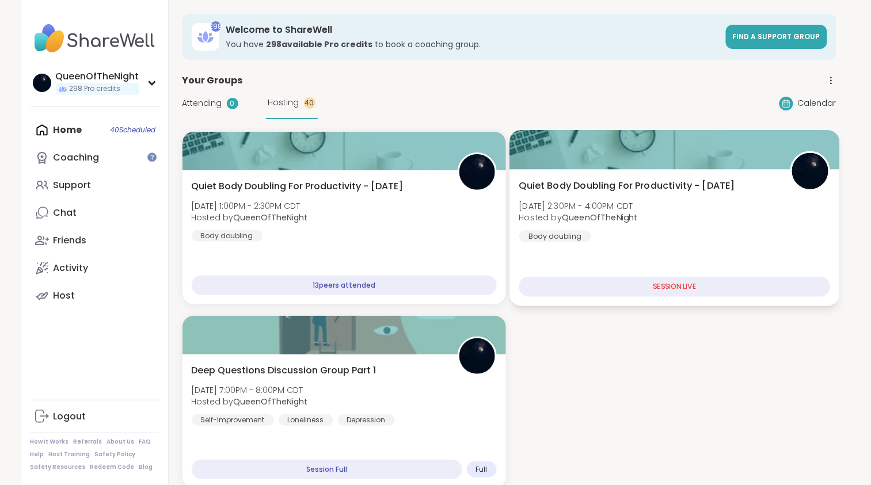
click at [706, 185] on span "Quiet Body Doubling For Productivity - [DATE]" at bounding box center [627, 186] width 216 height 14
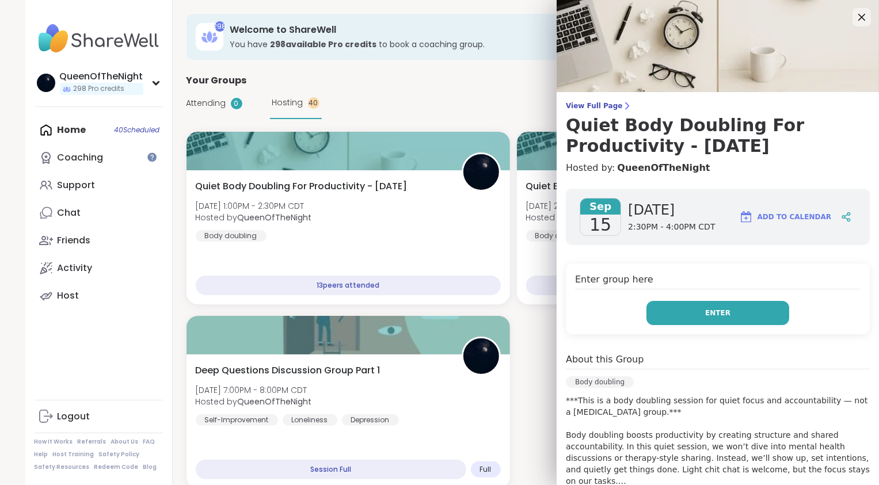
click at [688, 308] on button "Enter" at bounding box center [718, 313] width 143 height 24
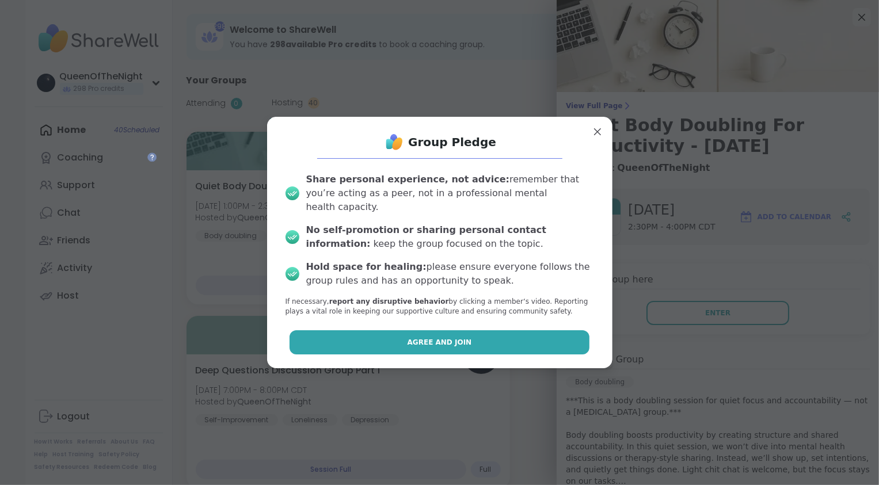
click at [506, 334] on button "Agree and Join" at bounding box center [440, 343] width 300 height 24
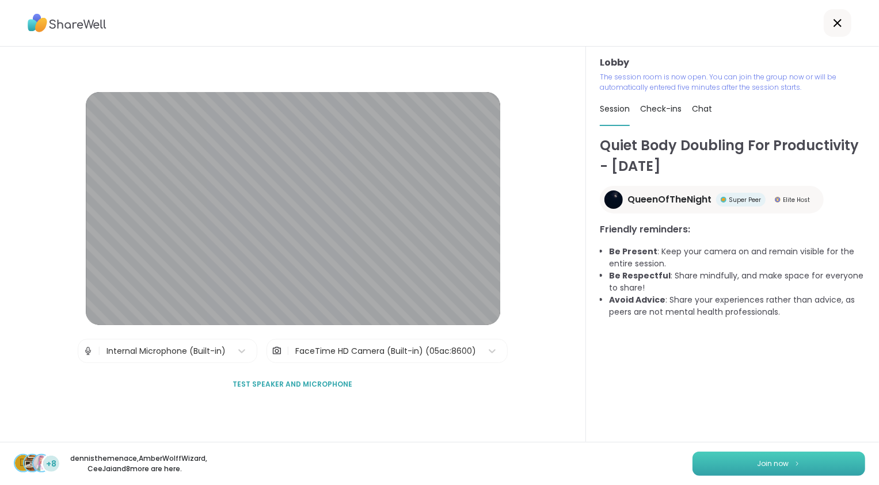
click at [768, 460] on span "Join now" at bounding box center [774, 464] width 32 height 10
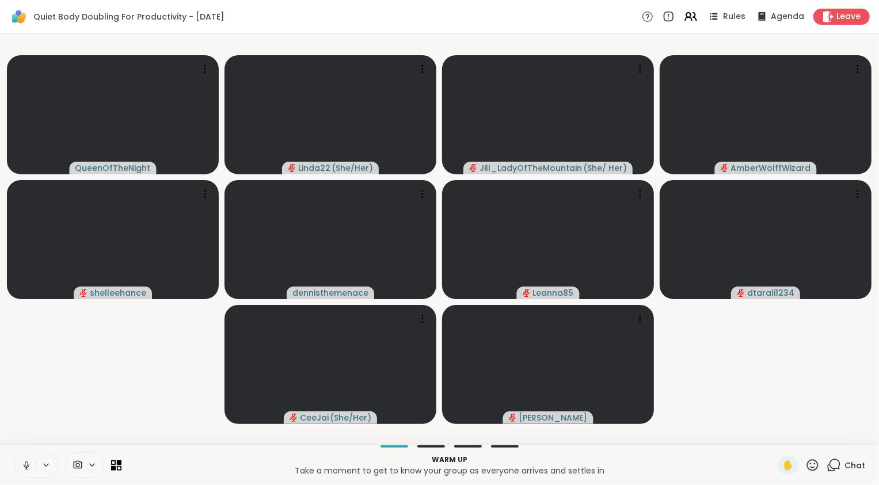
click at [174, 350] on video-player-container "QueenOfTheNight Linda22 ( She/Her ) Jill_LadyOfTheMountain ( She/ Her ) AmberWo…" at bounding box center [439, 240] width 865 height 402
click at [22, 464] on icon at bounding box center [26, 466] width 10 height 10
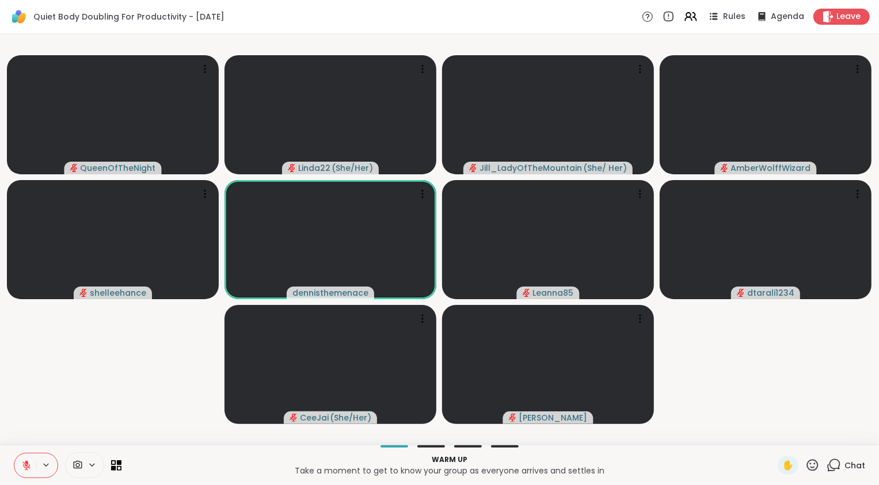
click at [86, 401] on video-player-container "QueenOfTheNight Linda22 ( She/Her ) Jill_LadyOfTheMountain ( She/ Her ) AmberWo…" at bounding box center [439, 240] width 865 height 402
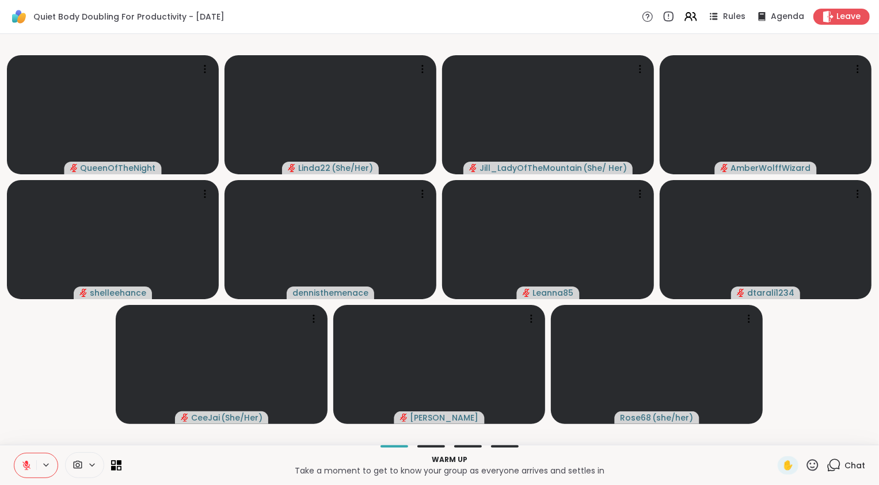
click at [26, 465] on icon at bounding box center [26, 466] width 10 height 10
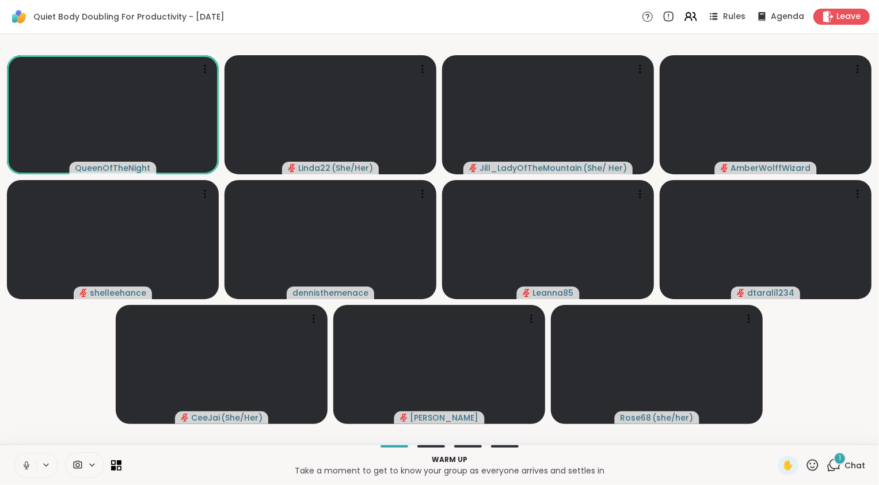
click at [59, 407] on video-player-container "QueenOfTheNight Linda22 ( She/Her ) Jill_LadyOfTheMountain ( She/ Her ) AmberWo…" at bounding box center [439, 240] width 865 height 402
click at [827, 465] on icon at bounding box center [834, 465] width 14 height 14
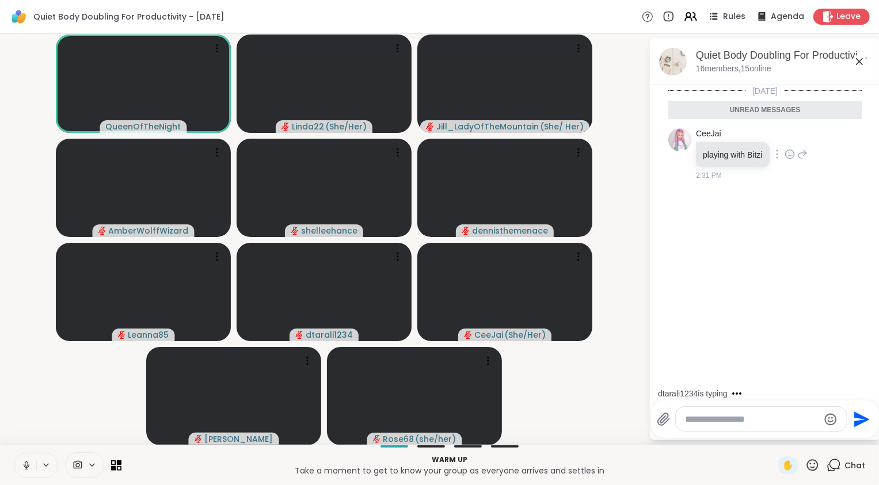
click at [794, 157] on icon at bounding box center [789, 154] width 9 height 9
click at [786, 135] on button "Select Reaction: Heart" at bounding box center [790, 135] width 23 height 23
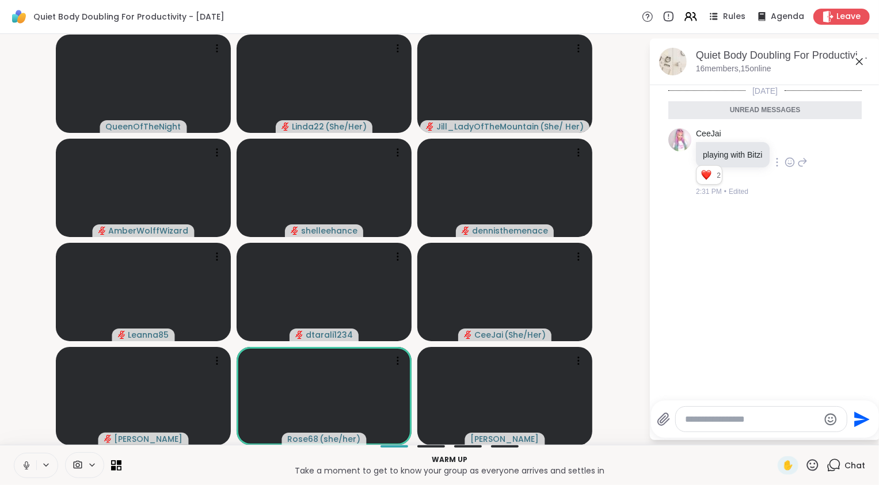
click at [28, 469] on icon at bounding box center [26, 466] width 10 height 10
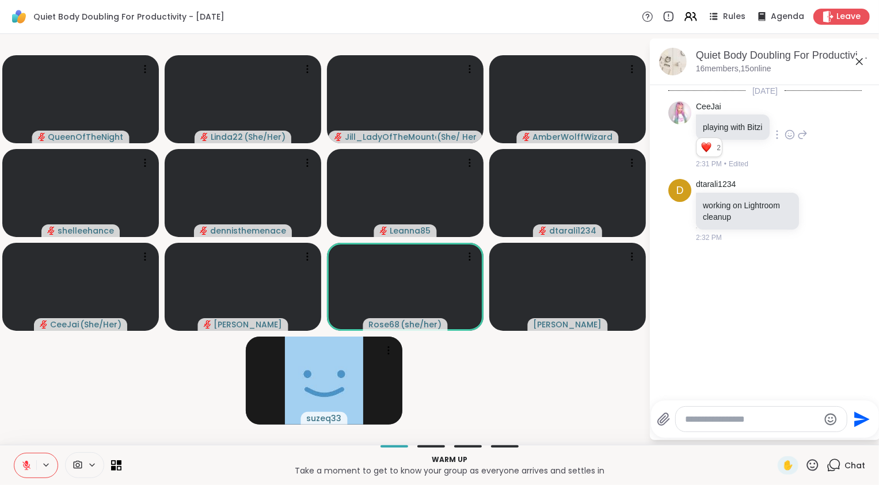
click at [27, 464] on icon at bounding box center [26, 463] width 3 height 5
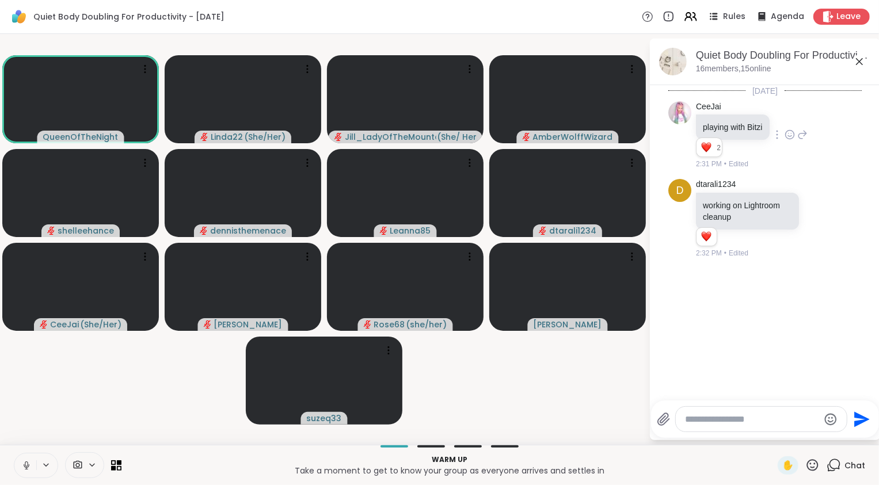
click at [29, 466] on icon at bounding box center [27, 465] width 6 height 3
click at [688, 18] on icon at bounding box center [691, 16] width 14 height 14
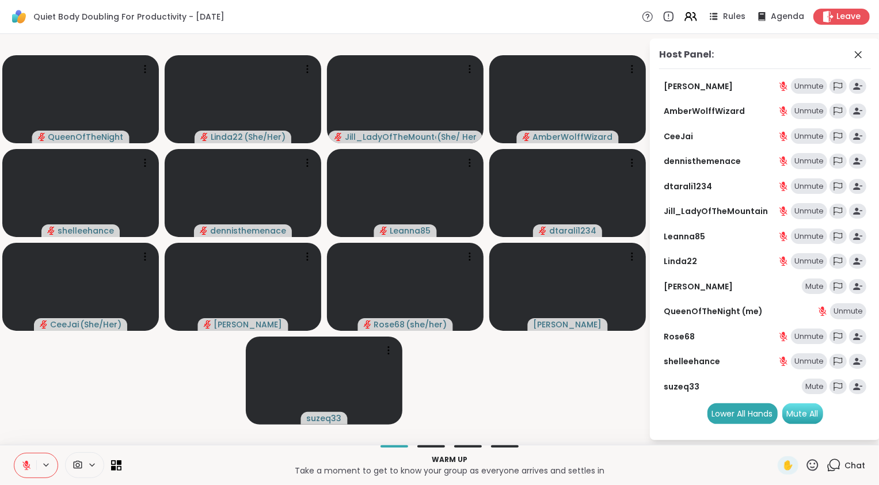
click at [813, 415] on div "Mute All" at bounding box center [803, 414] width 41 height 21
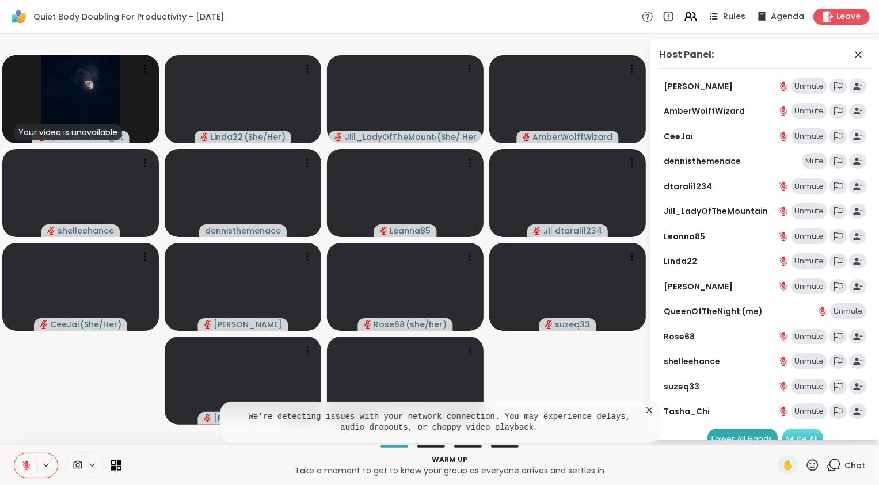
click at [803, 436] on div "Mute All" at bounding box center [803, 439] width 41 height 21
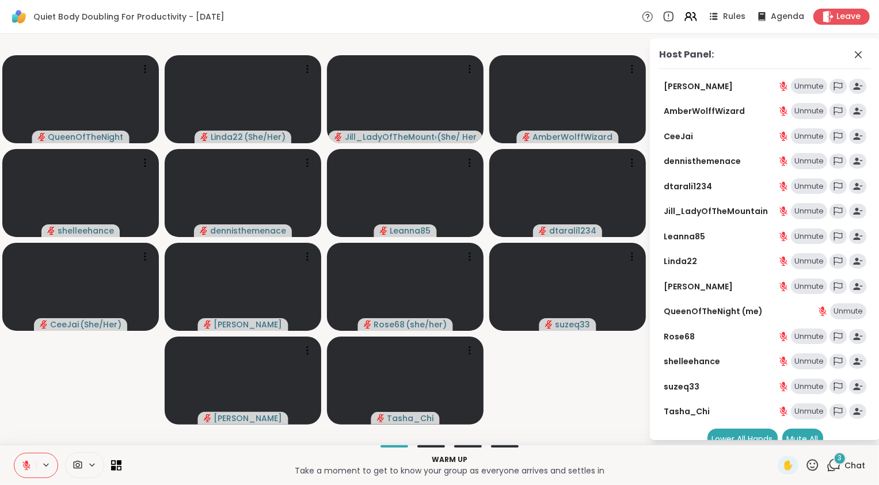
click at [25, 469] on icon at bounding box center [26, 466] width 10 height 10
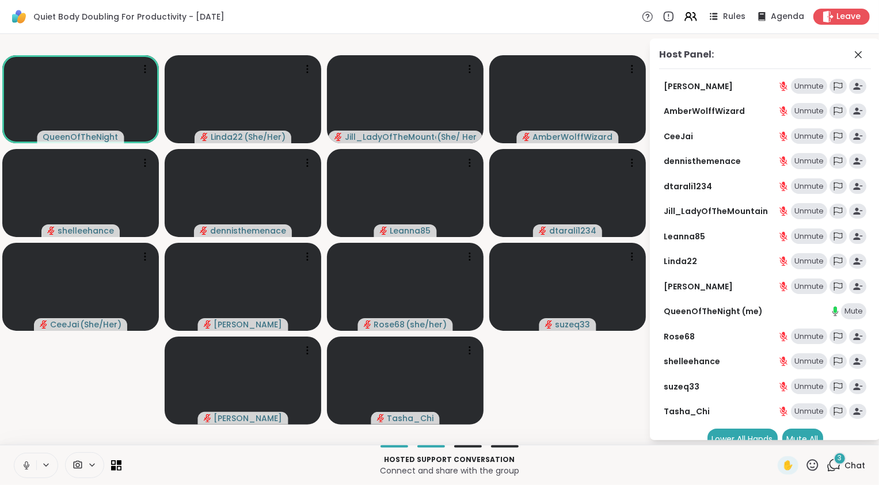
click at [832, 465] on icon at bounding box center [834, 465] width 14 height 14
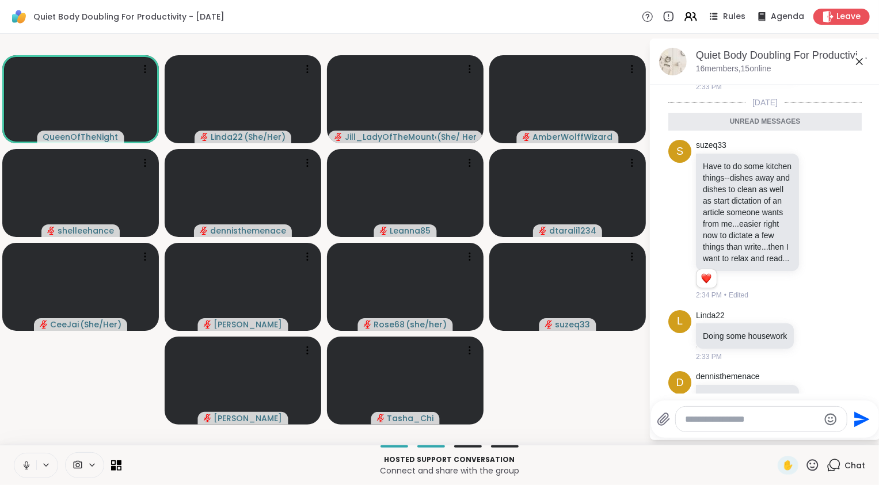
scroll to position [359, 0]
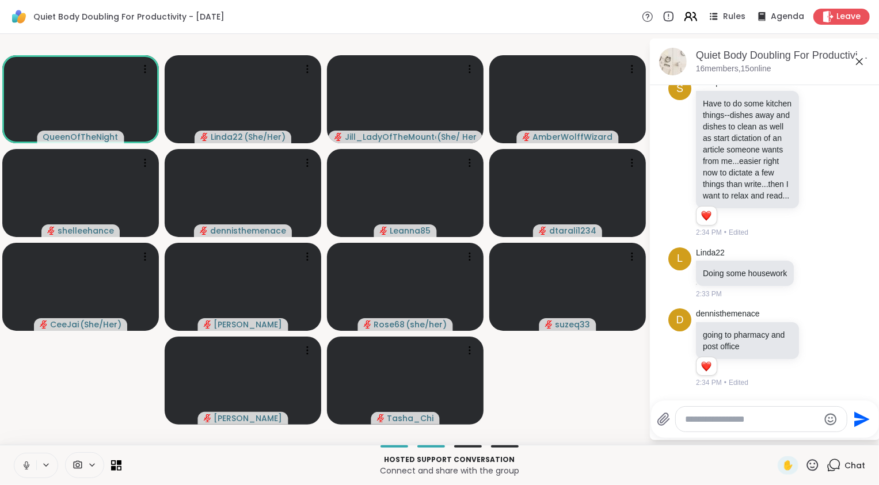
click at [684, 18] on icon at bounding box center [691, 16] width 14 height 14
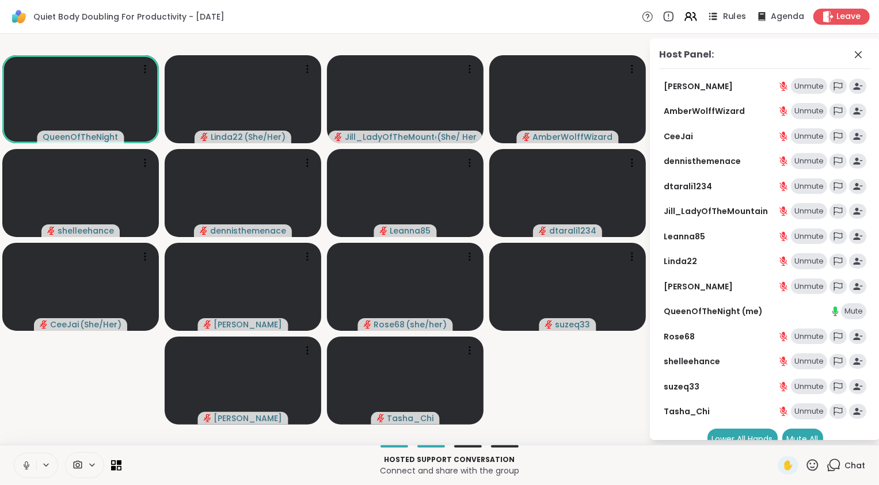
click at [723, 20] on span "Rules" at bounding box center [735, 17] width 24 height 12
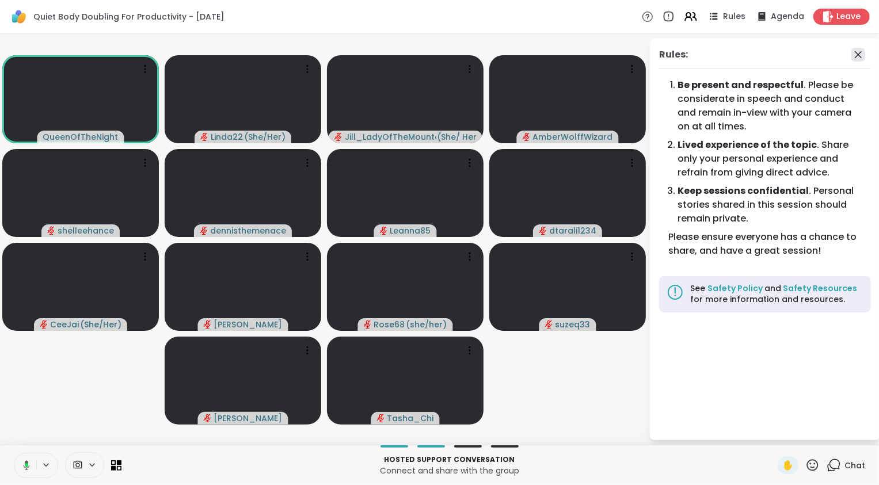
click at [858, 59] on icon at bounding box center [859, 55] width 14 height 14
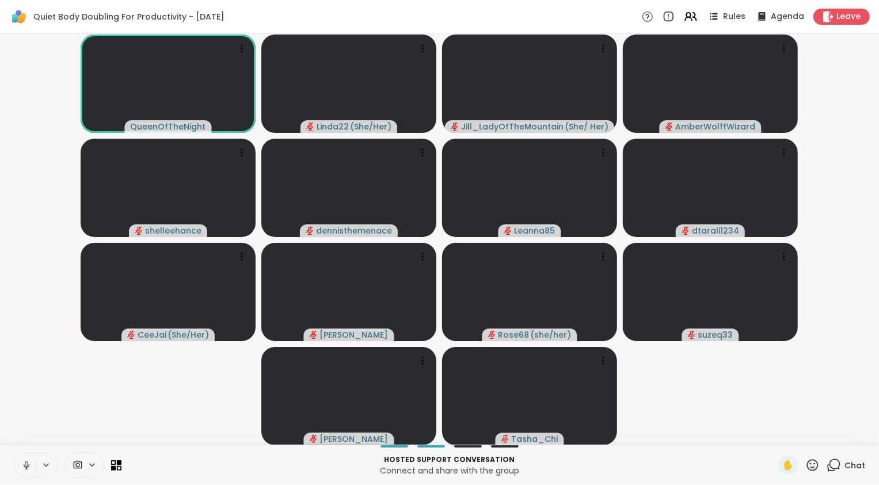
click at [799, 413] on video-player-container "QueenOfTheNight Linda22 ( She/Her ) Jill_LadyOfTheMountain ( She/ Her ) AmberWo…" at bounding box center [439, 240] width 865 height 402
click at [21, 466] on icon at bounding box center [26, 466] width 10 height 10
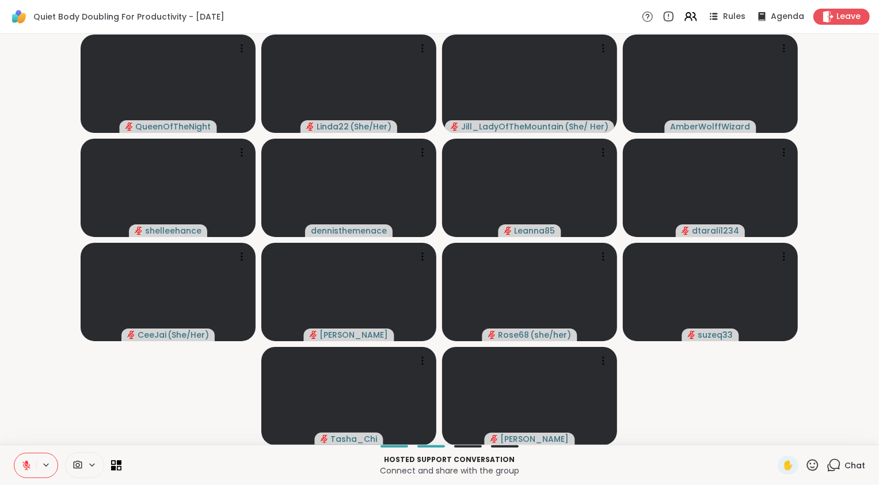
click at [54, 425] on video-player-container "QueenOfTheNight Linda22 ( She/Her ) Jill_LadyOfTheMountain ( She/ Her ) AmberWo…" at bounding box center [439, 240] width 865 height 402
click at [686, 18] on icon at bounding box center [688, 18] width 7 height 3
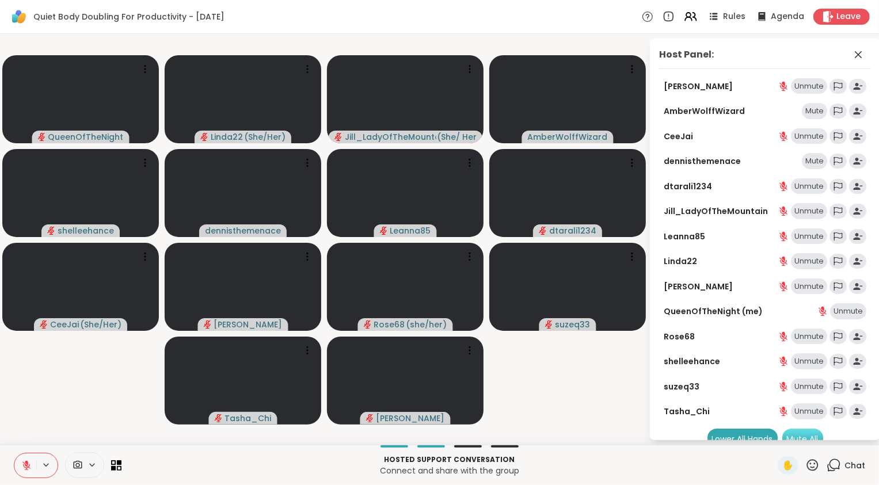
click at [802, 437] on div "Mute All" at bounding box center [803, 439] width 41 height 21
